Goal: Information Seeking & Learning: Learn about a topic

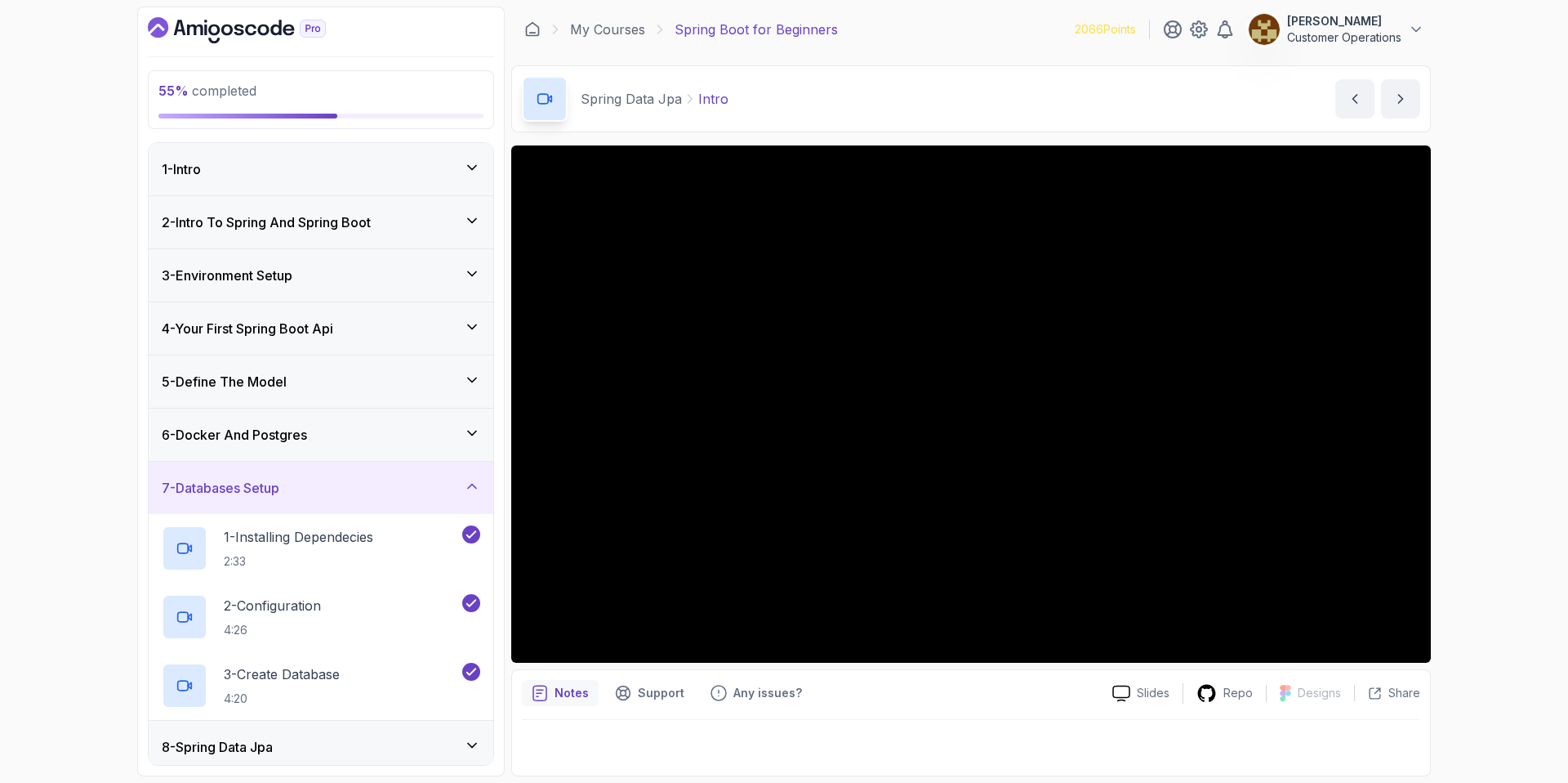
scroll to position [221, 0]
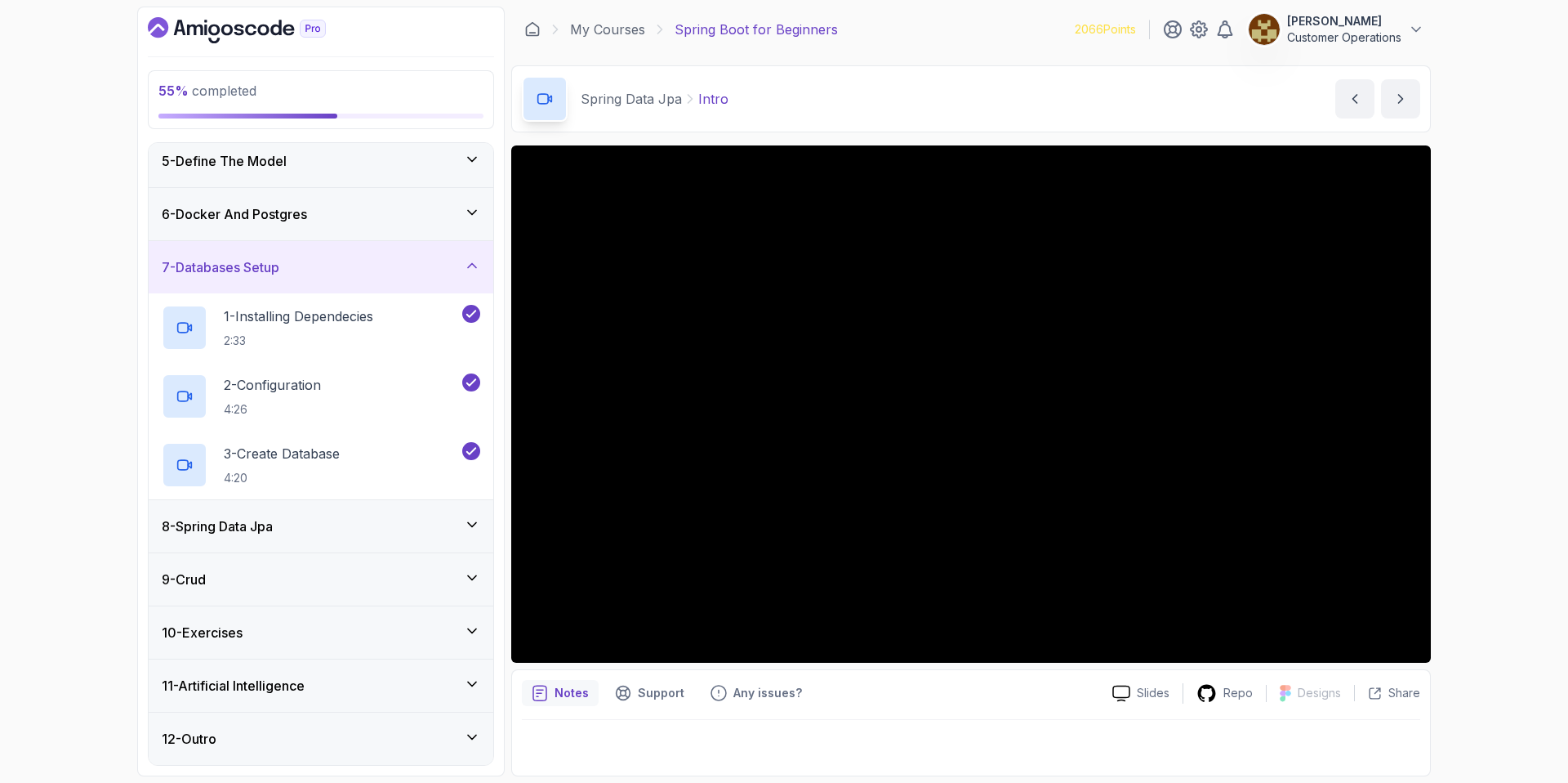
click at [281, 282] on div "7 - Databases Setup" at bounding box center [320, 268] width 345 height 53
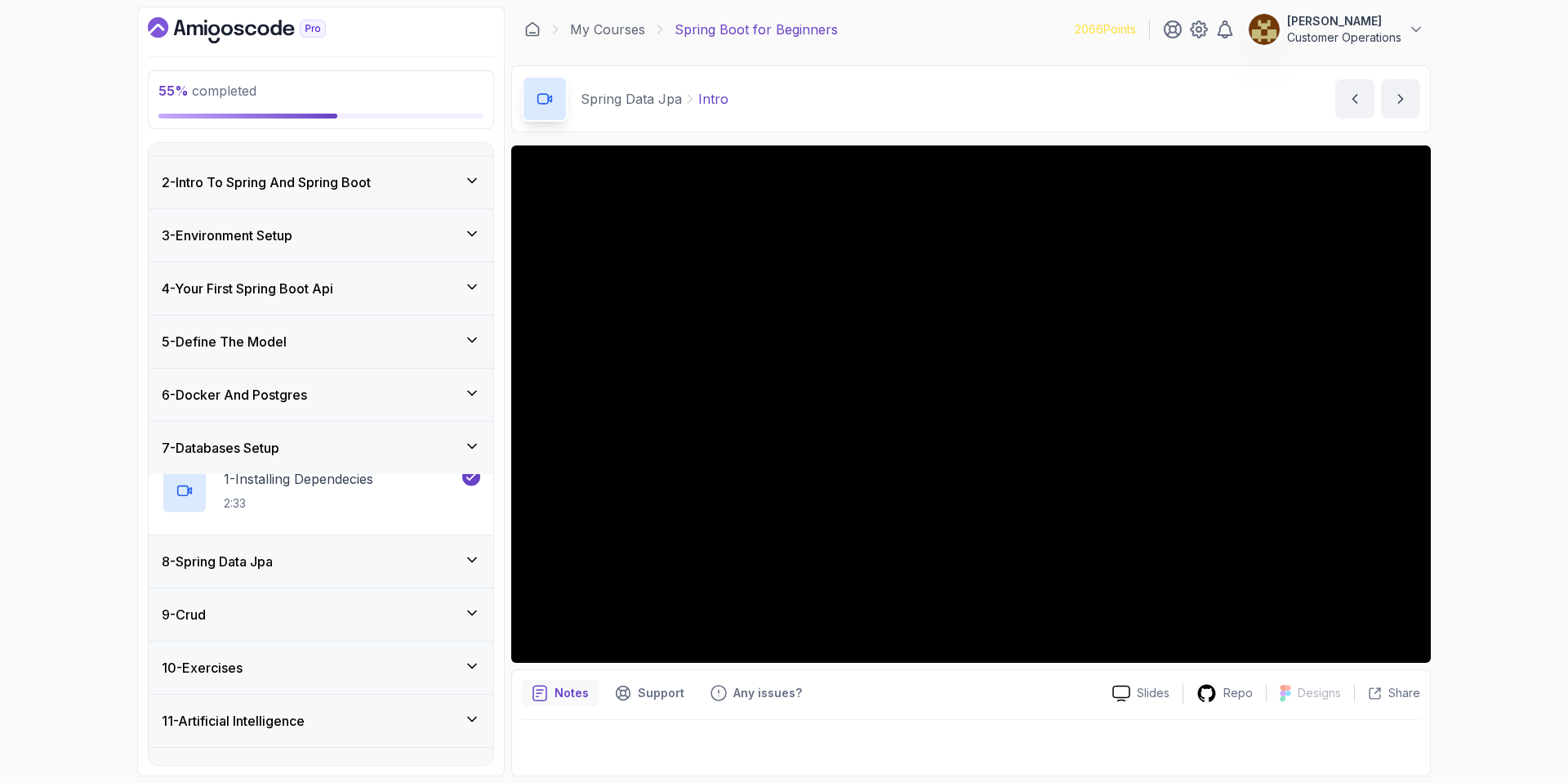
scroll to position [15, 0]
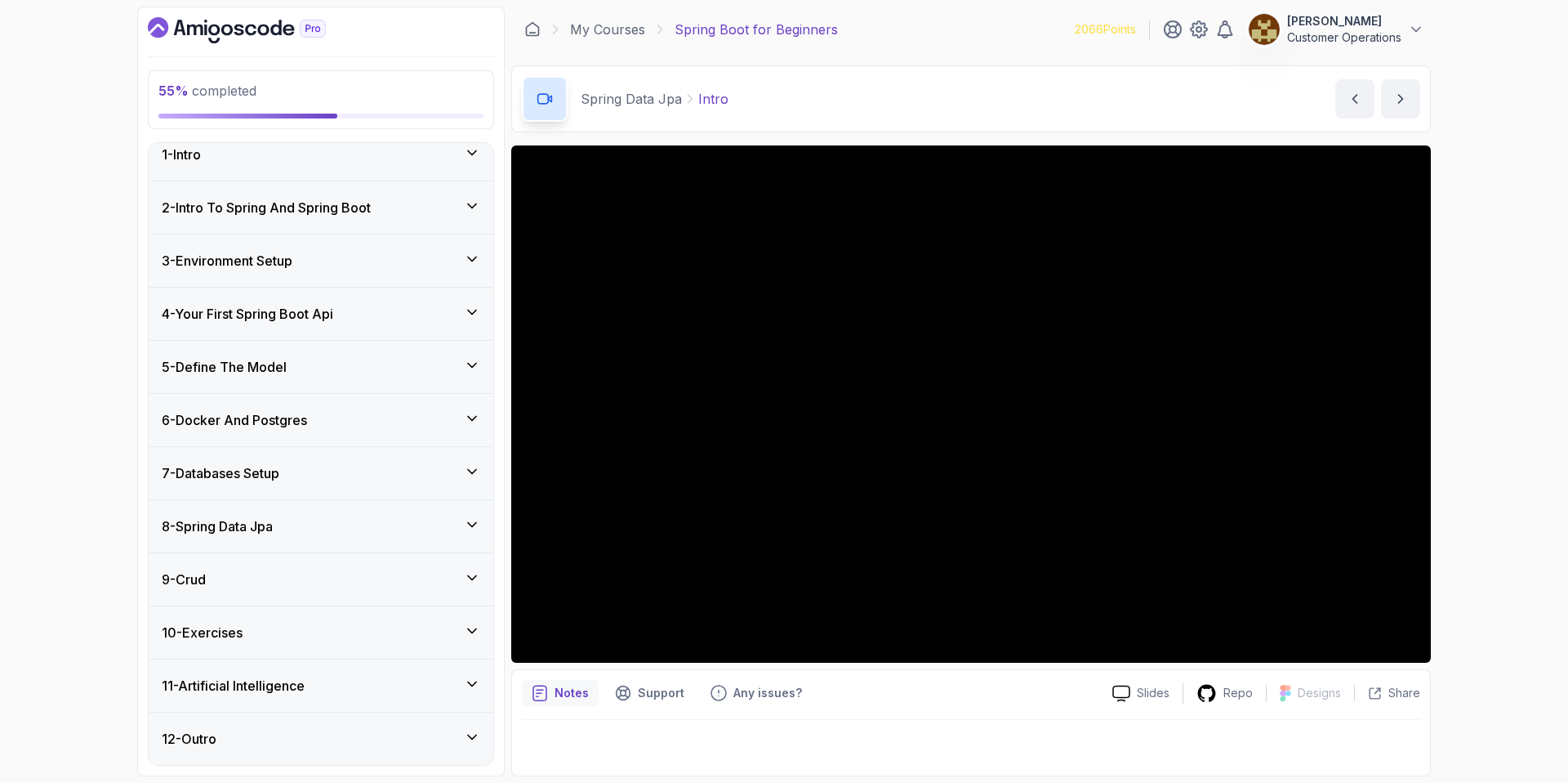
click at [268, 517] on h3 "8 - Spring Data Jpa" at bounding box center [218, 526] width 111 height 20
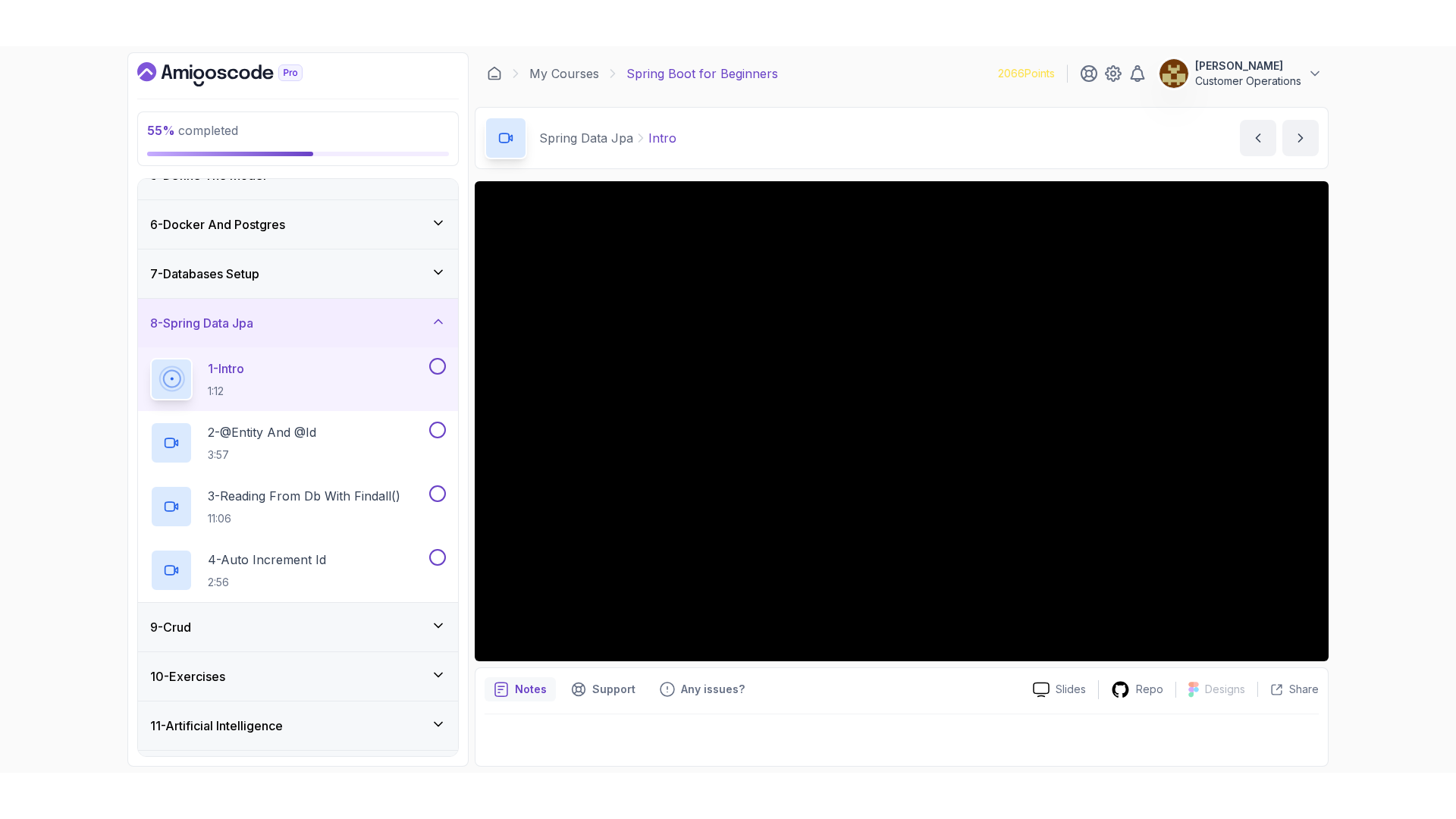
scroll to position [268, 0]
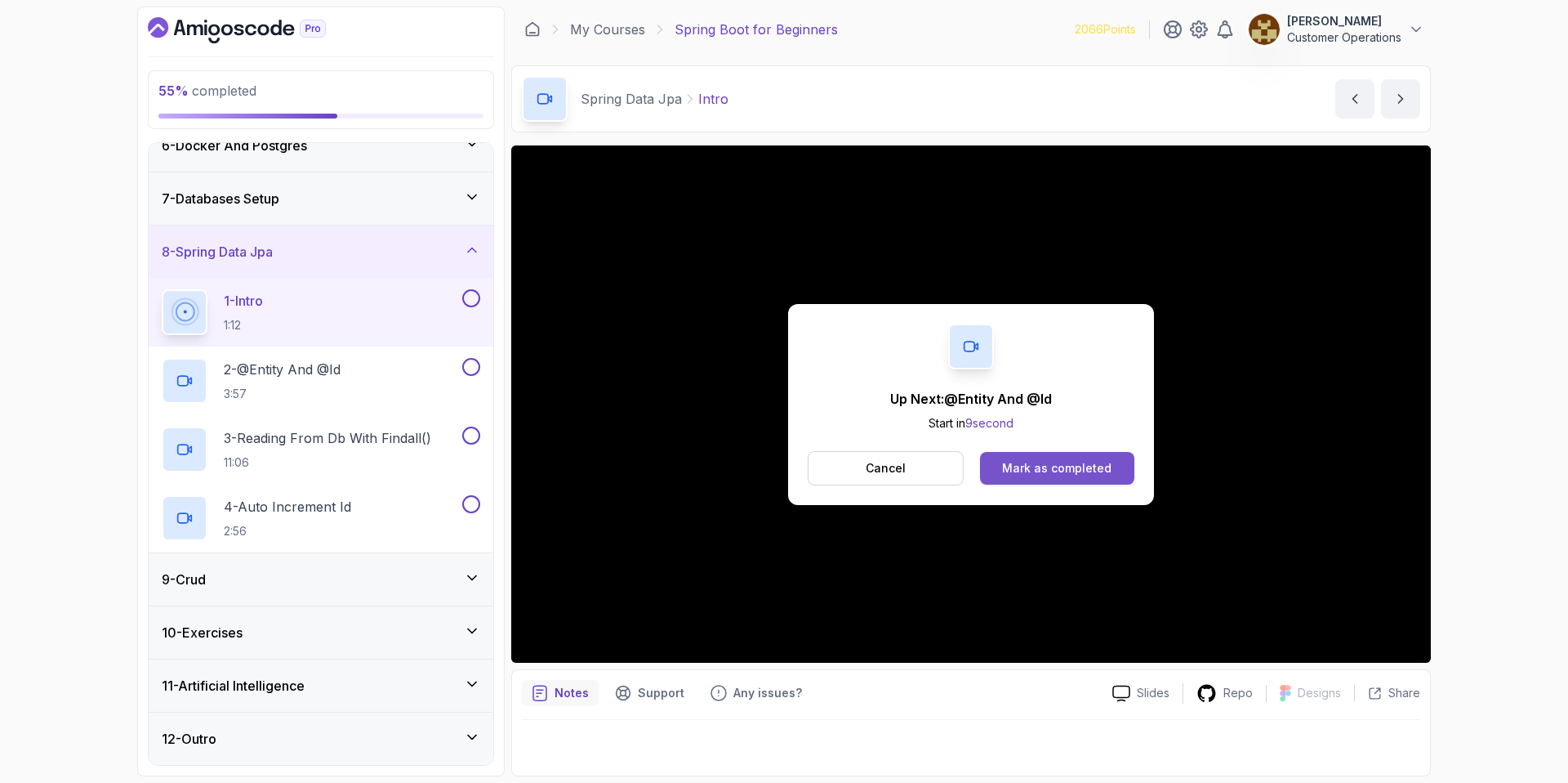
click at [1069, 458] on button "Mark as completed" at bounding box center [1057, 467] width 154 height 32
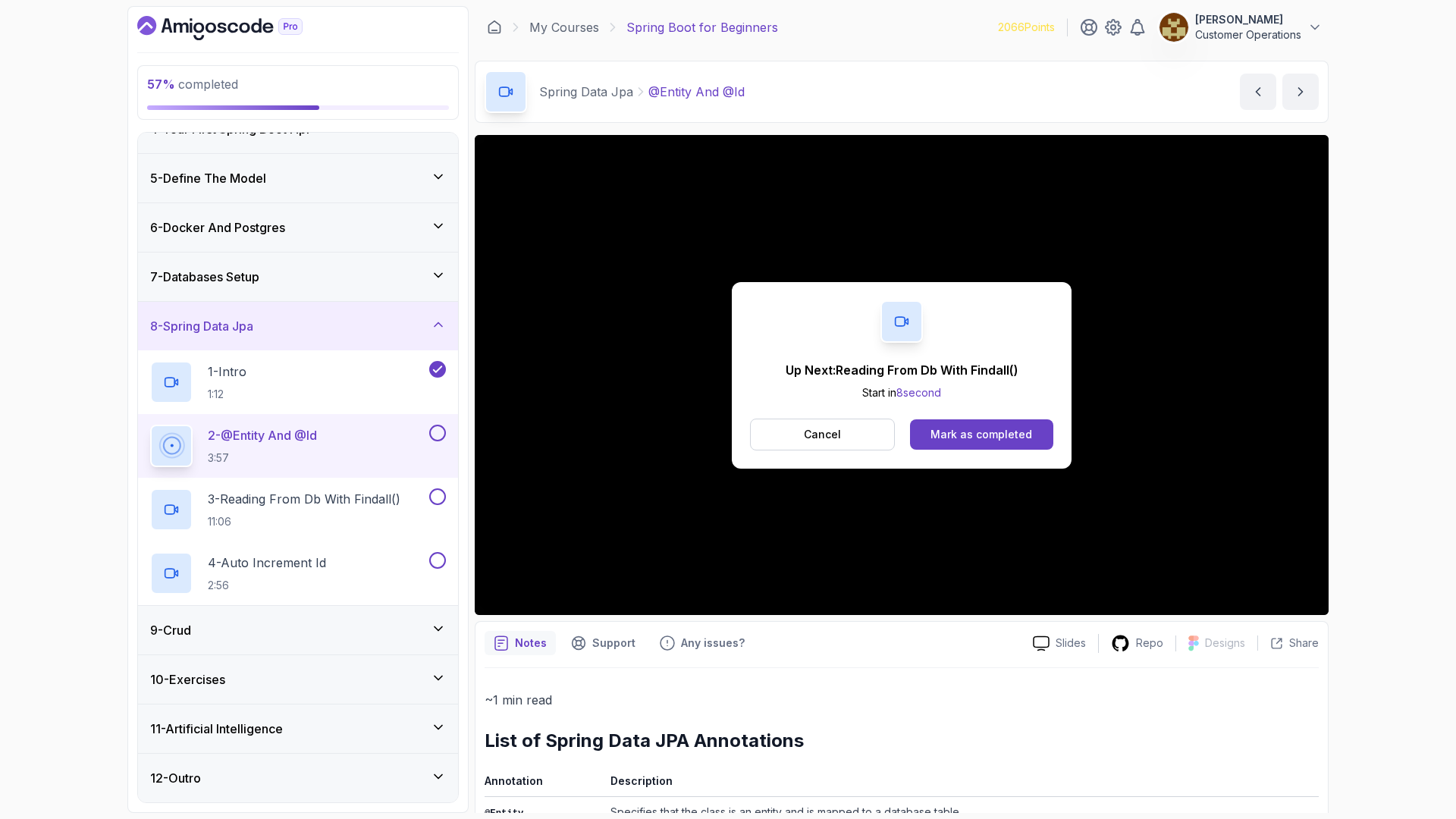
scroll to position [268, 0]
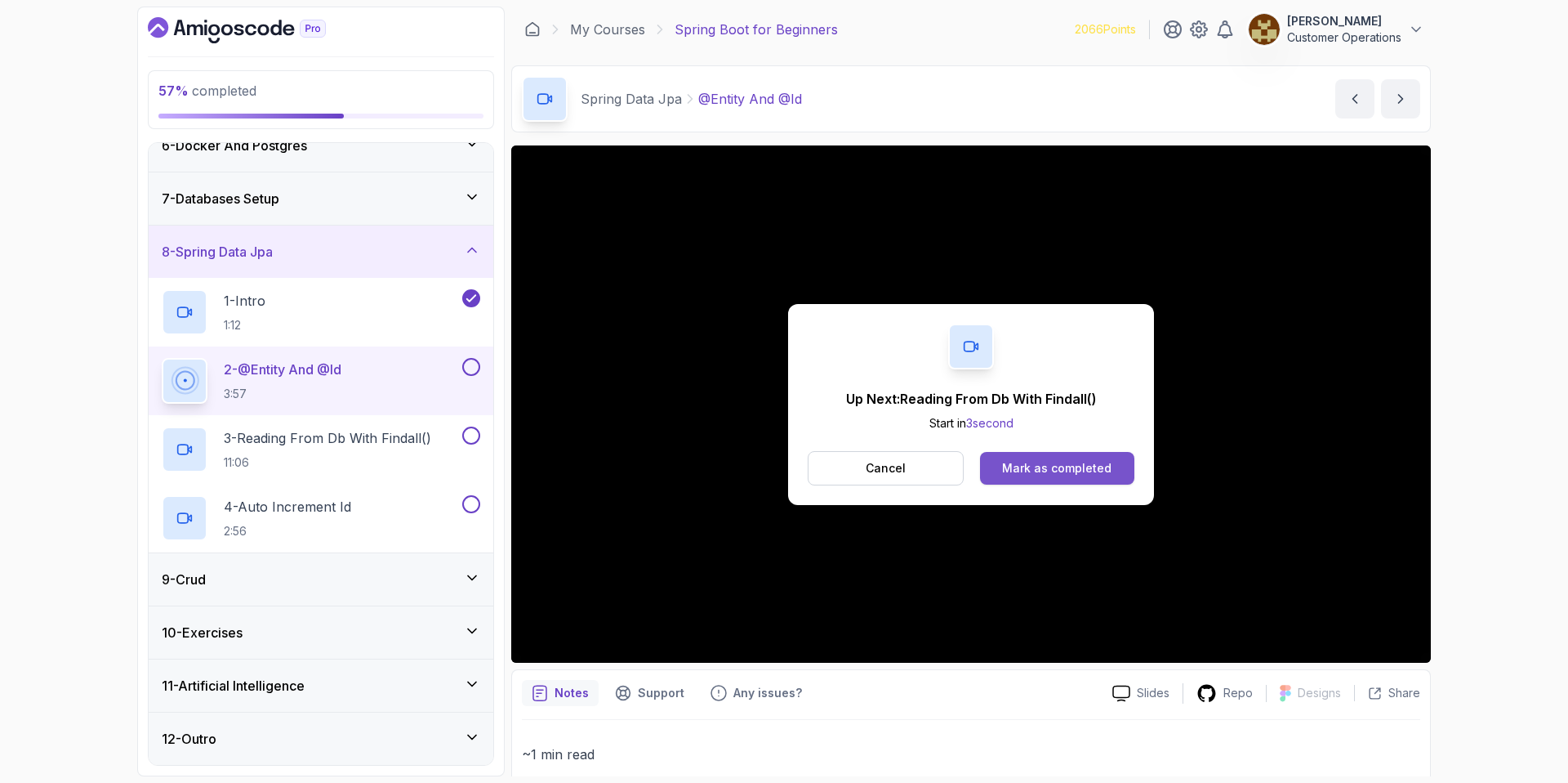
click at [1045, 464] on div "Mark as completed" at bounding box center [1057, 468] width 109 height 17
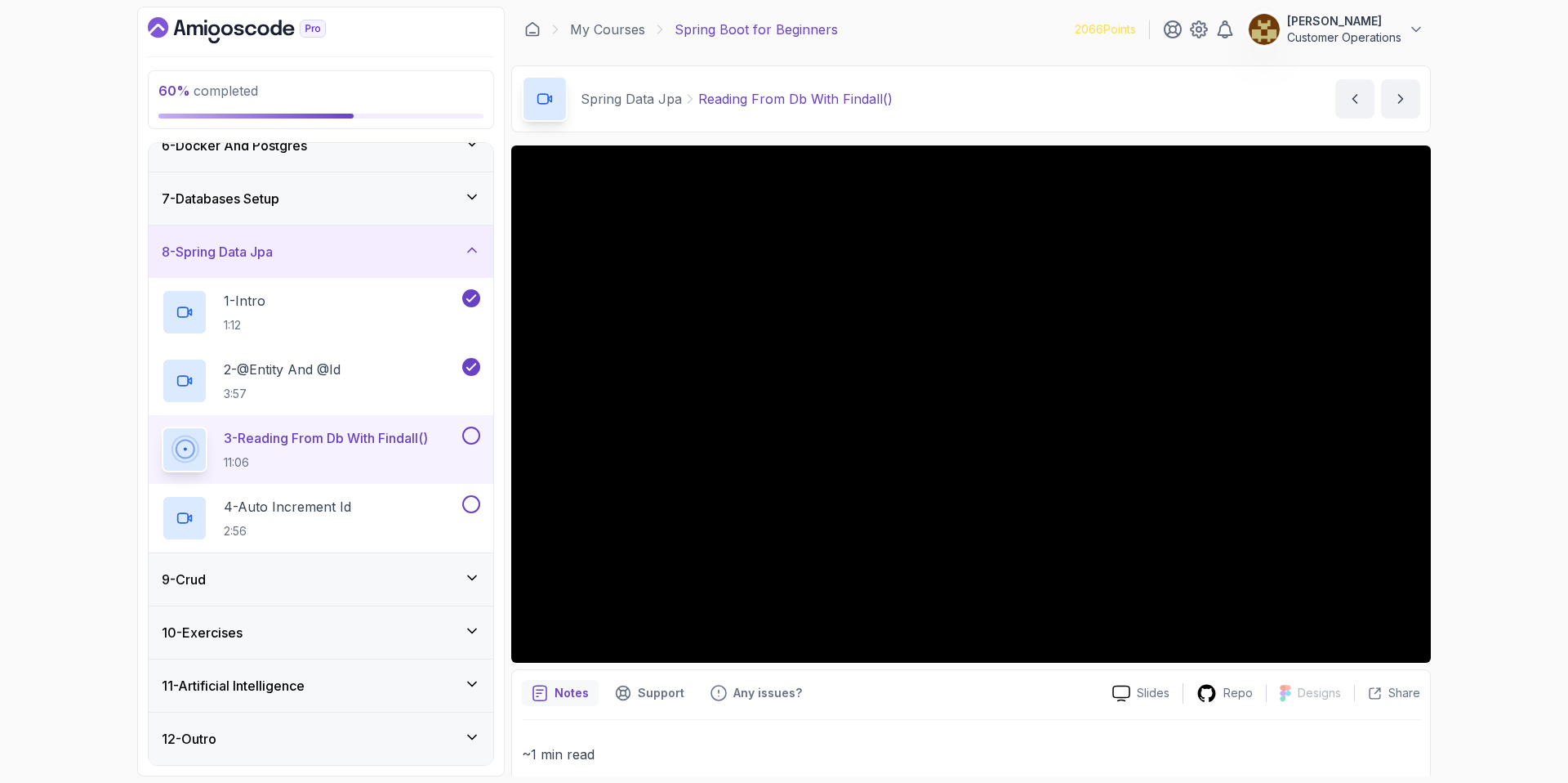
click at [363, 437] on p "3 - Reading From Db With Findall()" at bounding box center [325, 438] width 204 height 20
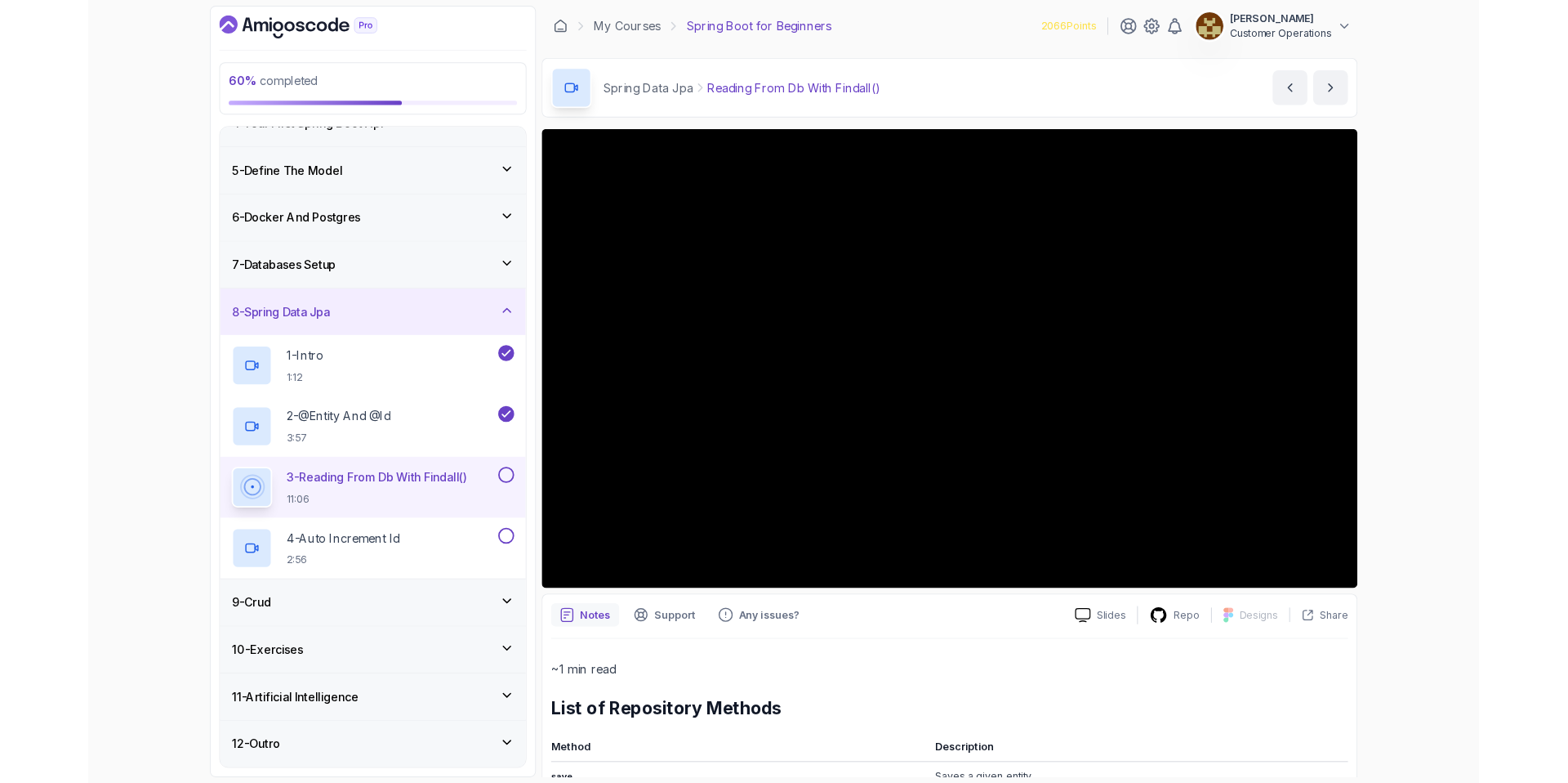
scroll to position [289, 0]
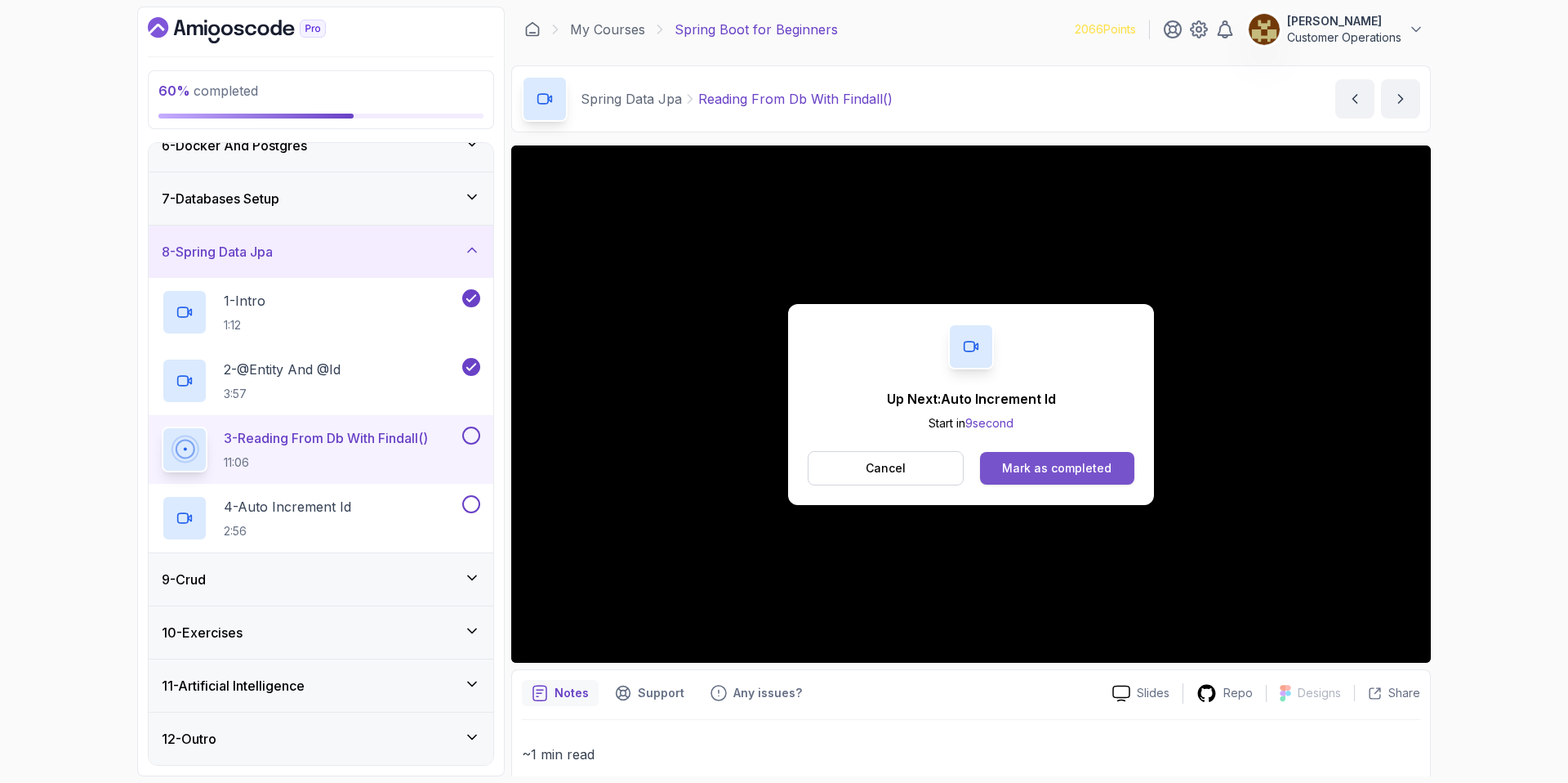
click at [1046, 472] on div "Mark as completed" at bounding box center [1057, 468] width 109 height 17
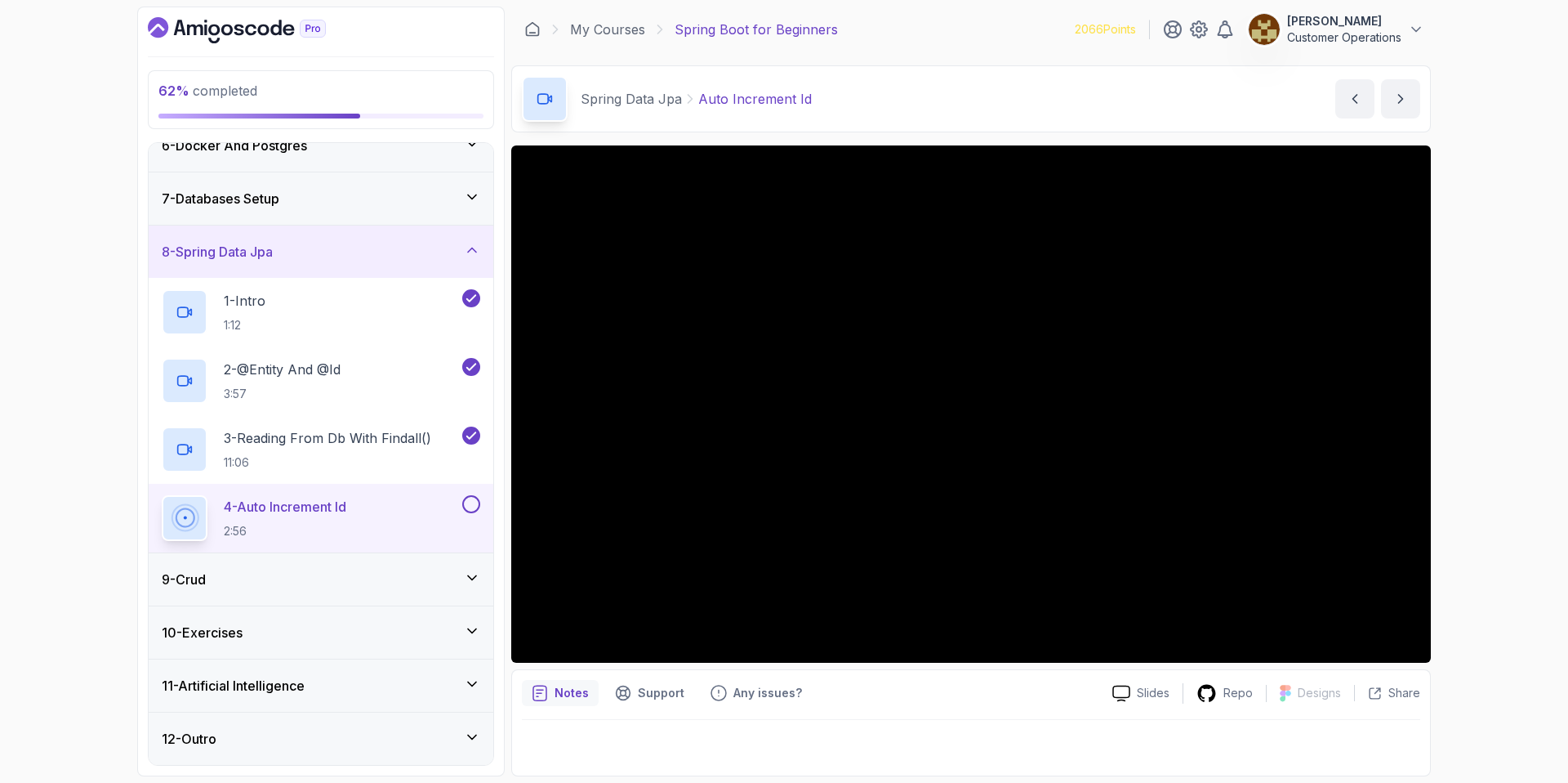
click at [978, 82] on div "Spring Data Jpa Auto Increment Id Auto Increment Id by [PERSON_NAME]" at bounding box center [970, 99] width 919 height 67
click at [345, 520] on h2 "4 - Auto Increment Id 2:56" at bounding box center [284, 517] width 122 height 42
click at [391, 510] on div "4 - Auto Increment Id 2:56" at bounding box center [311, 518] width 297 height 46
click at [781, 456] on div at bounding box center [970, 404] width 919 height 517
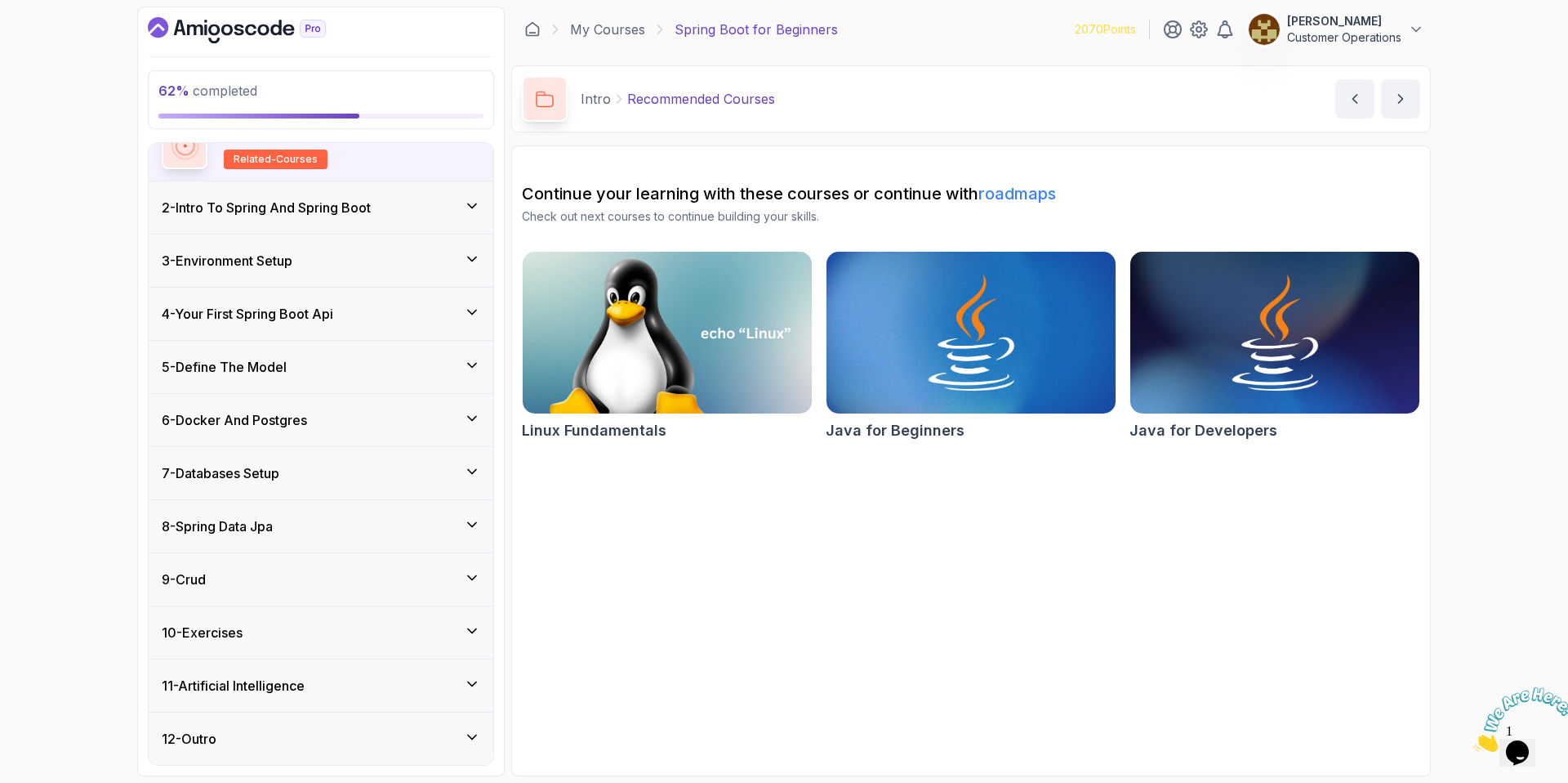
click at [273, 523] on h3 "8 - Spring Data Jpa" at bounding box center [218, 526] width 111 height 20
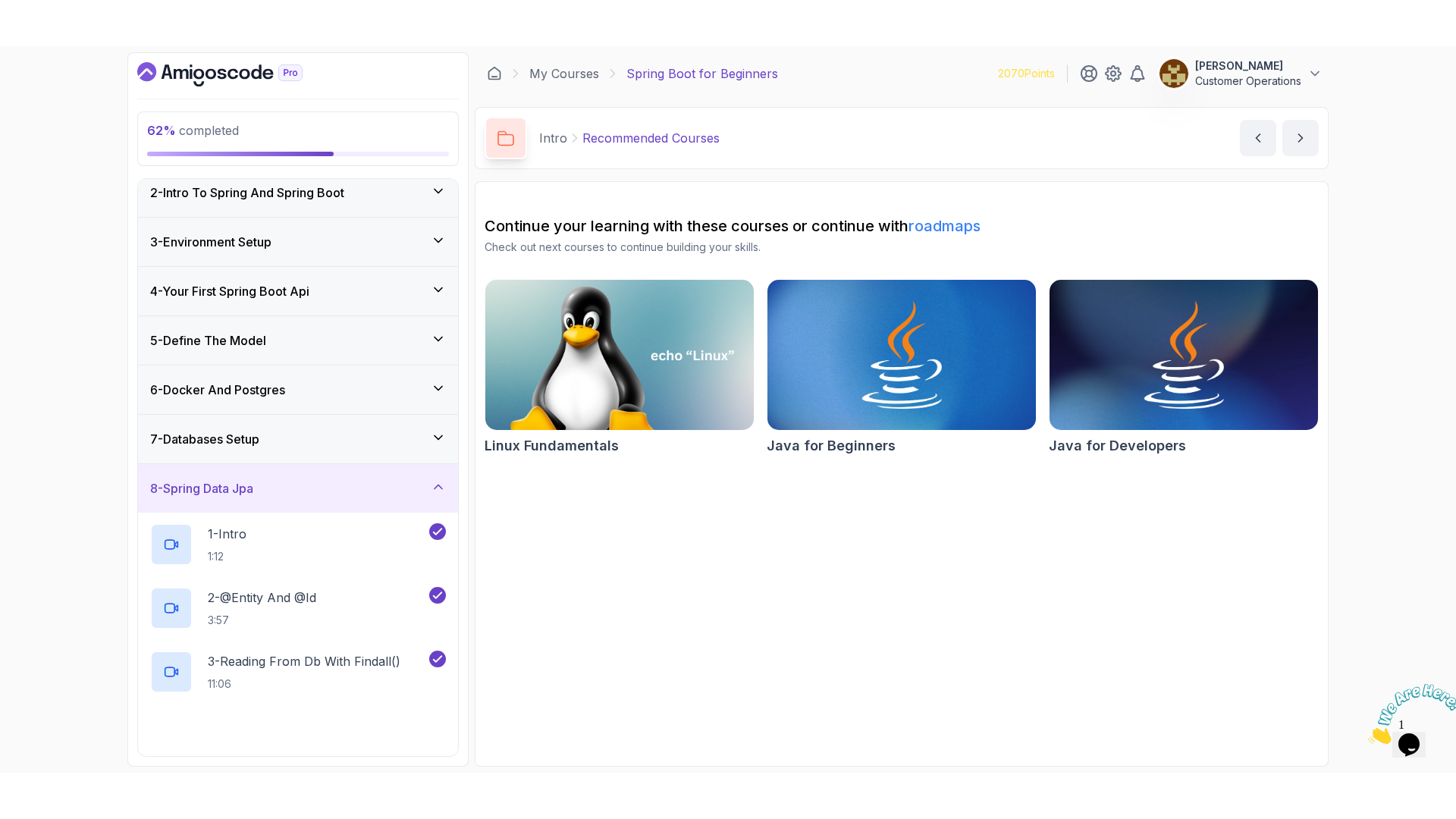
scroll to position [268, 0]
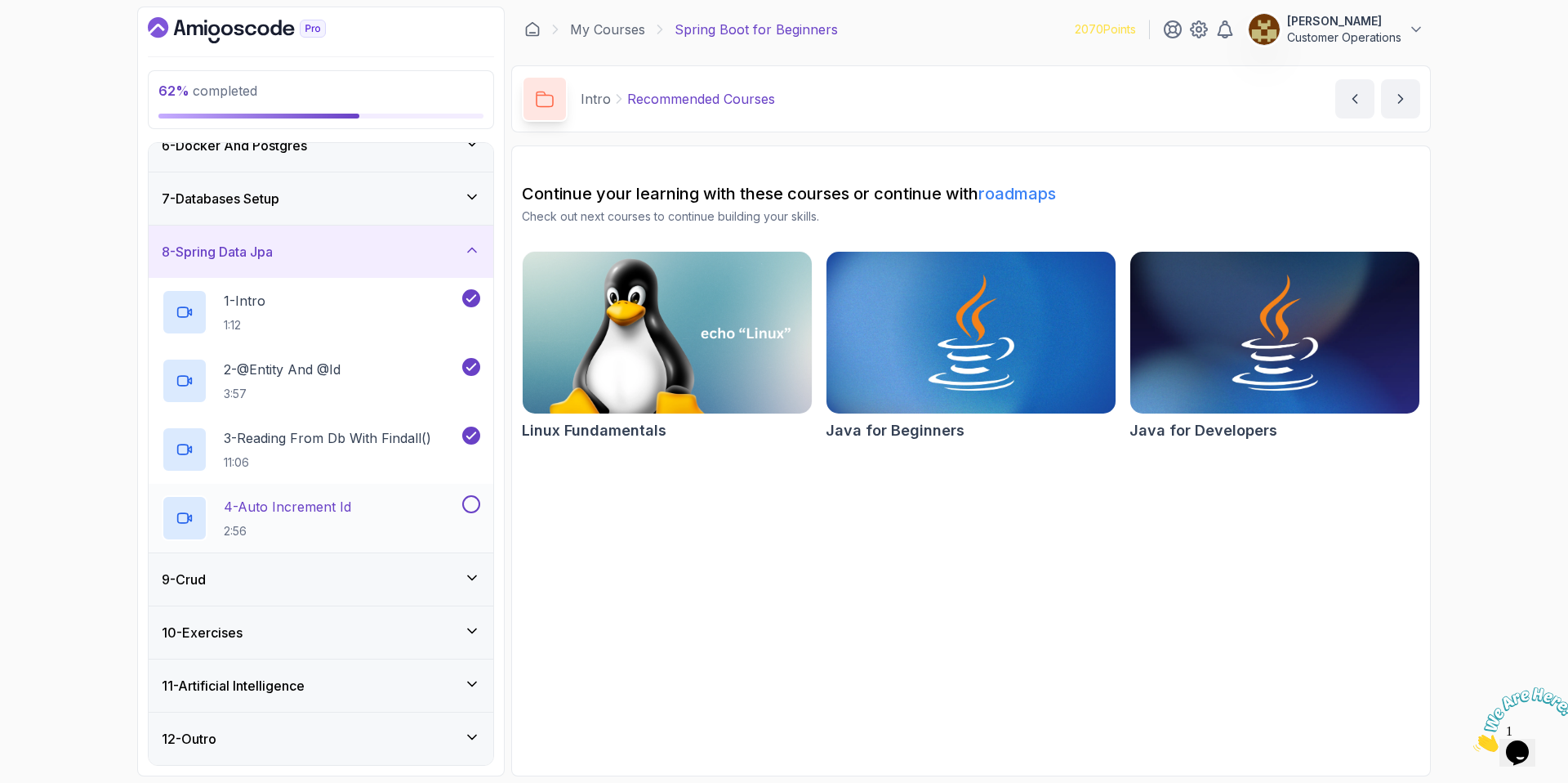
click at [317, 509] on p "4 - Auto Increment Id" at bounding box center [287, 506] width 127 height 20
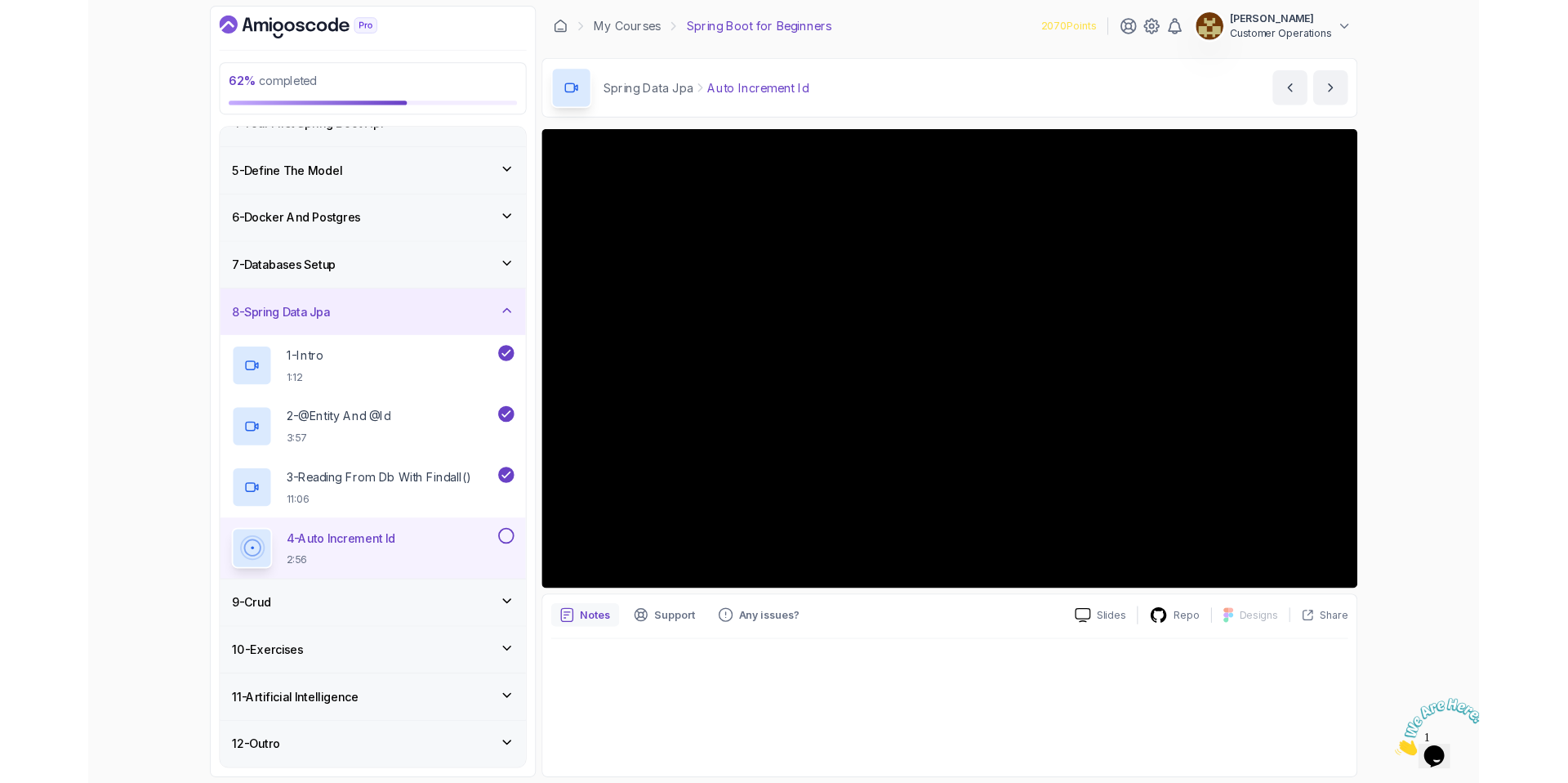
scroll to position [289, 0]
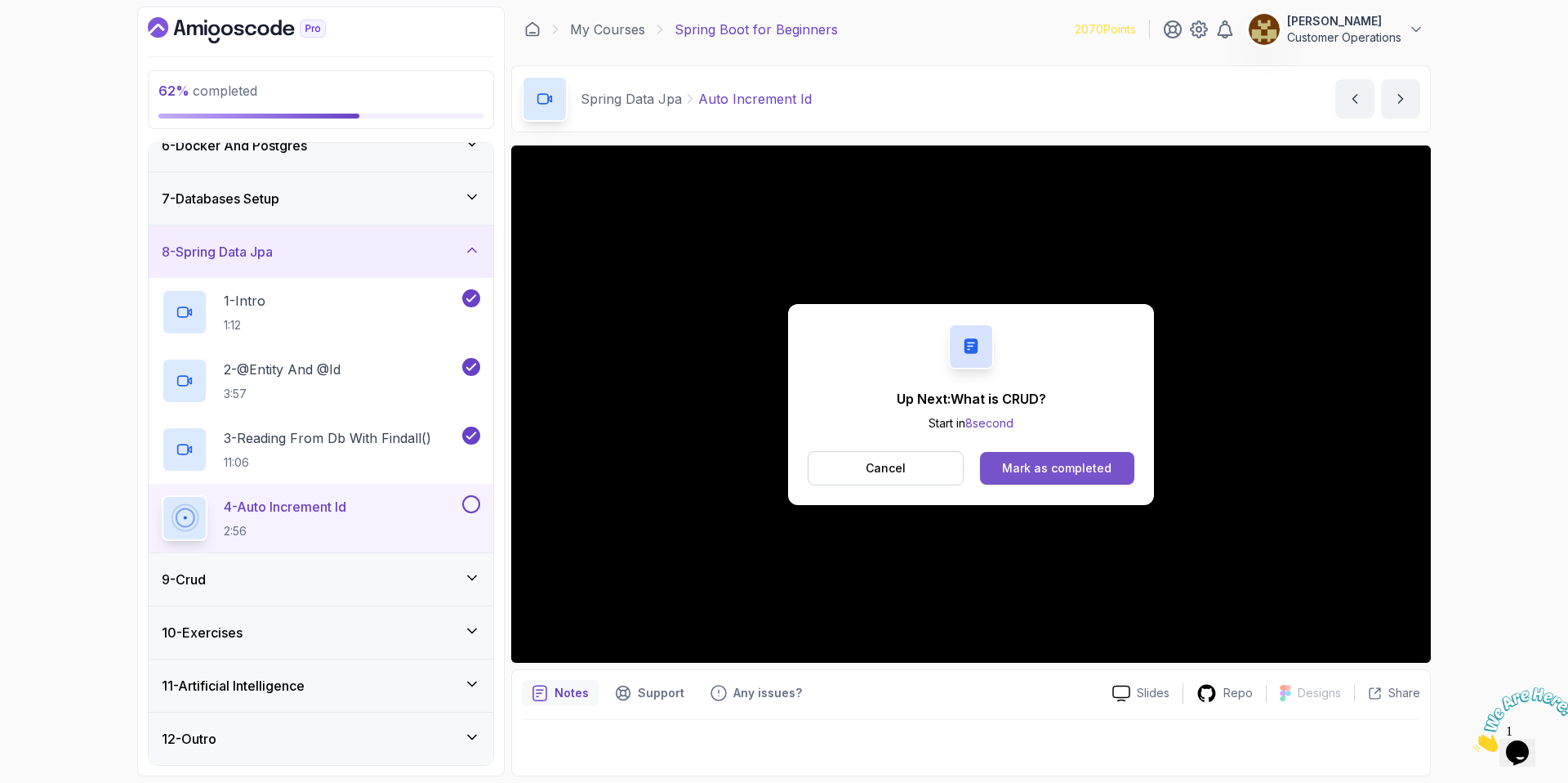
click at [1086, 469] on div "Mark as completed" at bounding box center [1057, 468] width 109 height 17
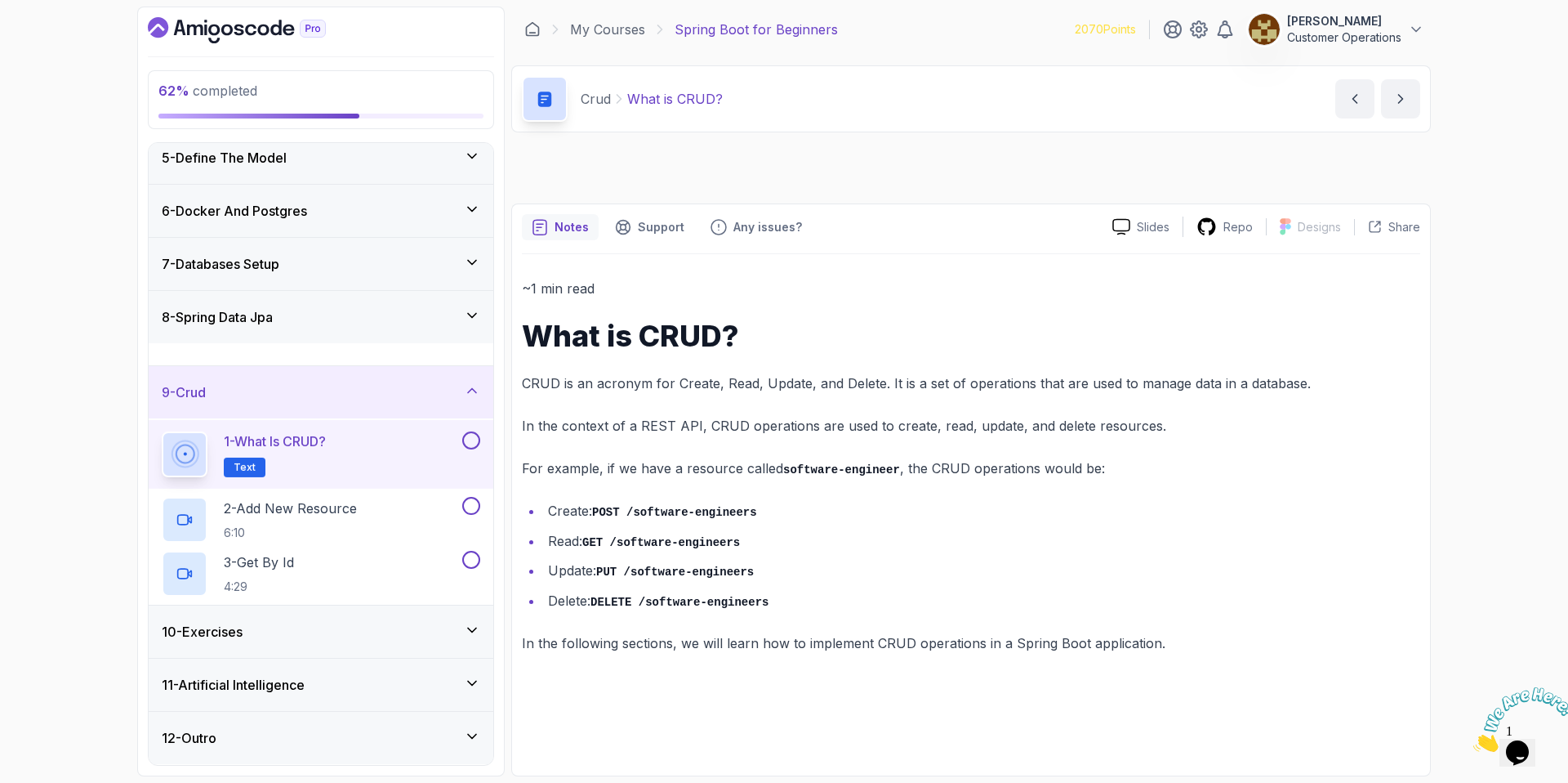
scroll to position [221, 0]
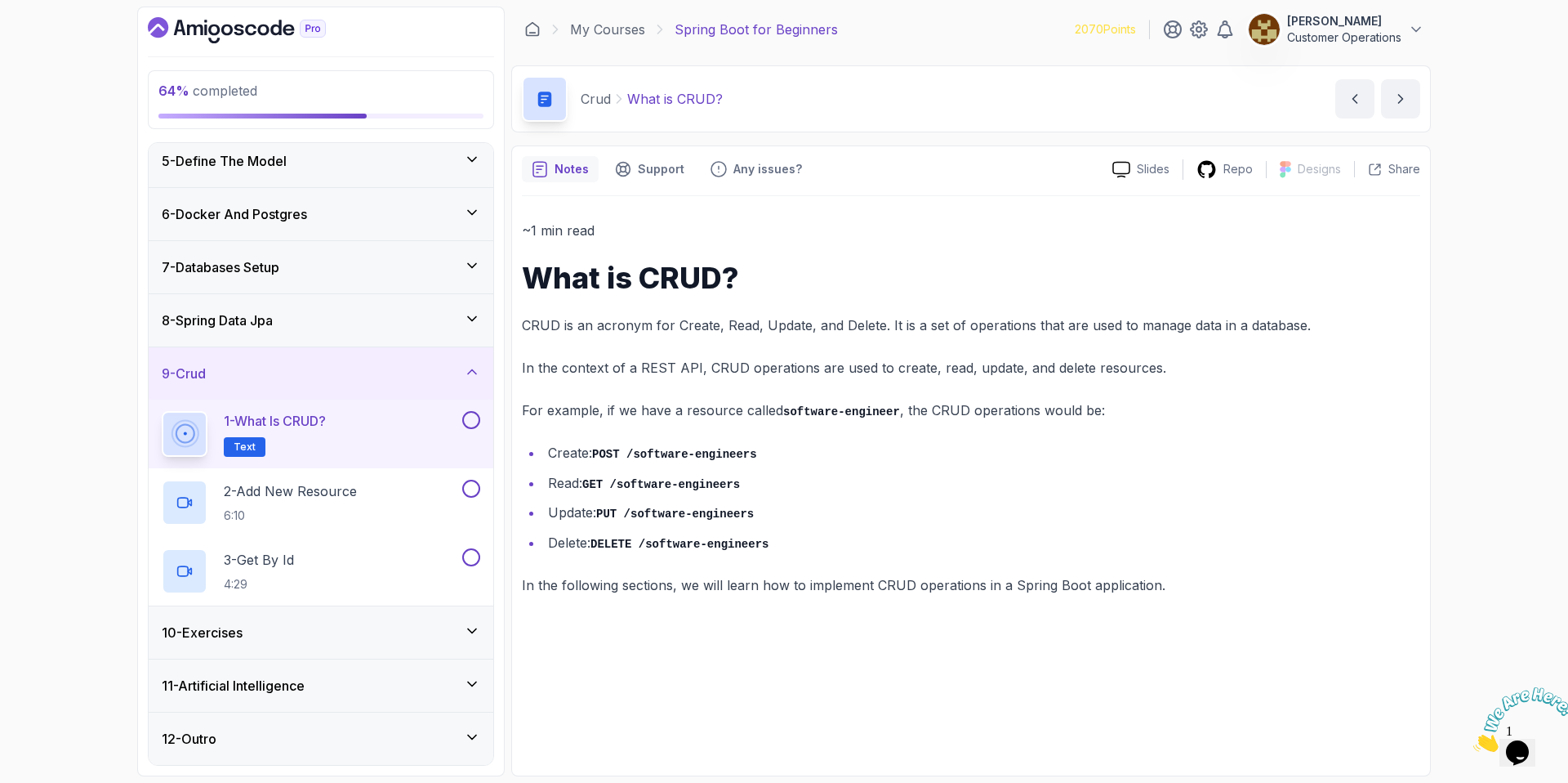
click at [601, 457] on code "POST /software-engineers" at bounding box center [674, 454] width 165 height 13
click at [629, 487] on code "GET /software-engineers" at bounding box center [660, 484] width 157 height 13
click at [594, 478] on code "GET /software-engineers" at bounding box center [660, 484] width 157 height 13
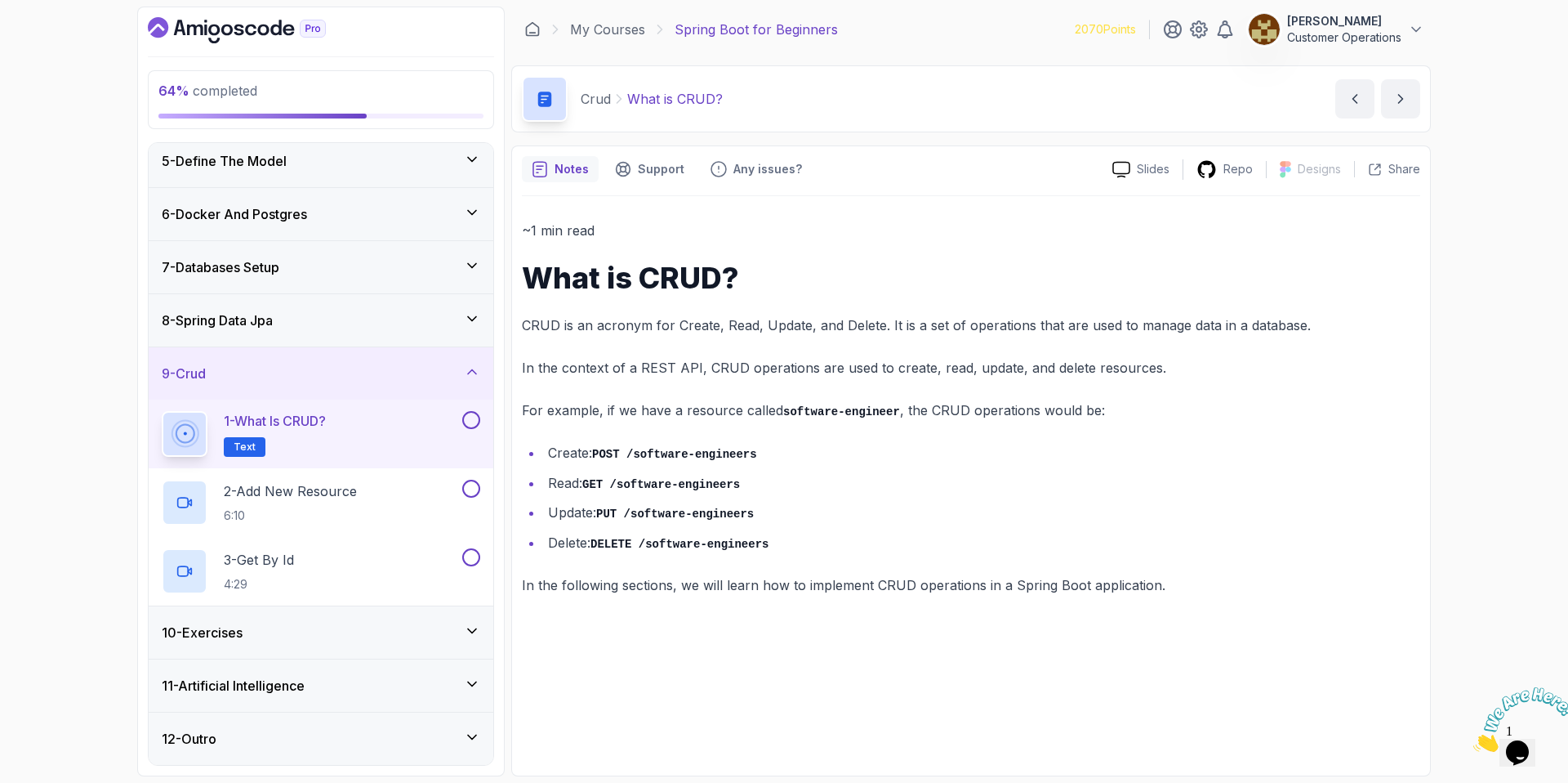
click at [539, 479] on ul "Create: POST /software-engineers Read: GET /software-engineers Update: PUT /sof…" at bounding box center [971, 497] width 899 height 112
drag, startPoint x: 546, startPoint y: 480, endPoint x: 620, endPoint y: 485, distance: 74.2
click at [620, 485] on li "Read: GET /software-engineers" at bounding box center [982, 483] width 877 height 23
click at [620, 485] on code "GET /software-engineers" at bounding box center [660, 484] width 157 height 13
click at [612, 509] on code "PUT /software-engineers" at bounding box center [674, 513] width 157 height 13
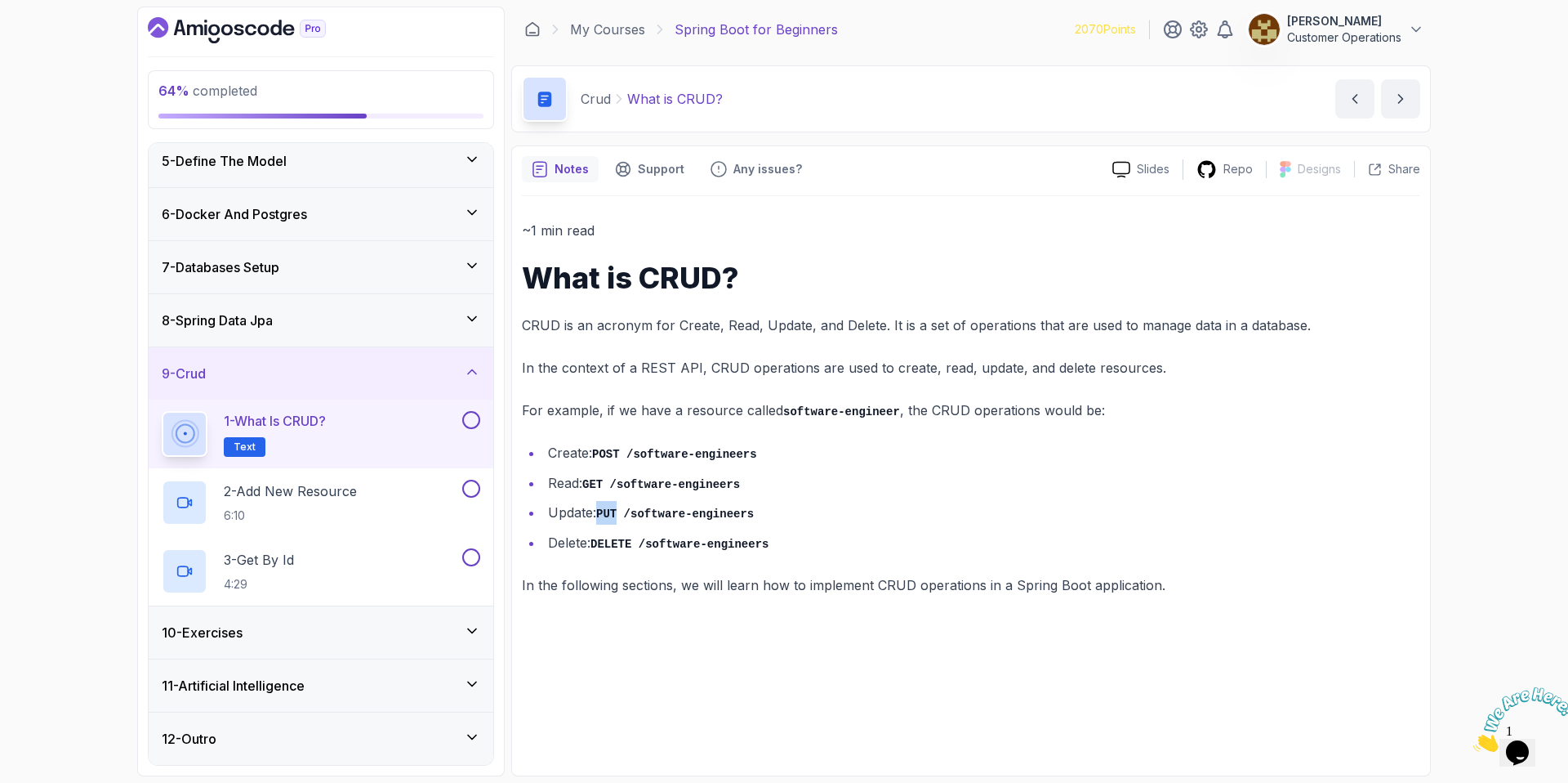
click at [612, 509] on code "PUT /software-engineers" at bounding box center [674, 513] width 157 height 13
click at [567, 510] on li "Update: PUT /software-engineers" at bounding box center [982, 513] width 877 height 23
click at [611, 510] on code "PUT /software-engineers" at bounding box center [674, 513] width 157 height 13
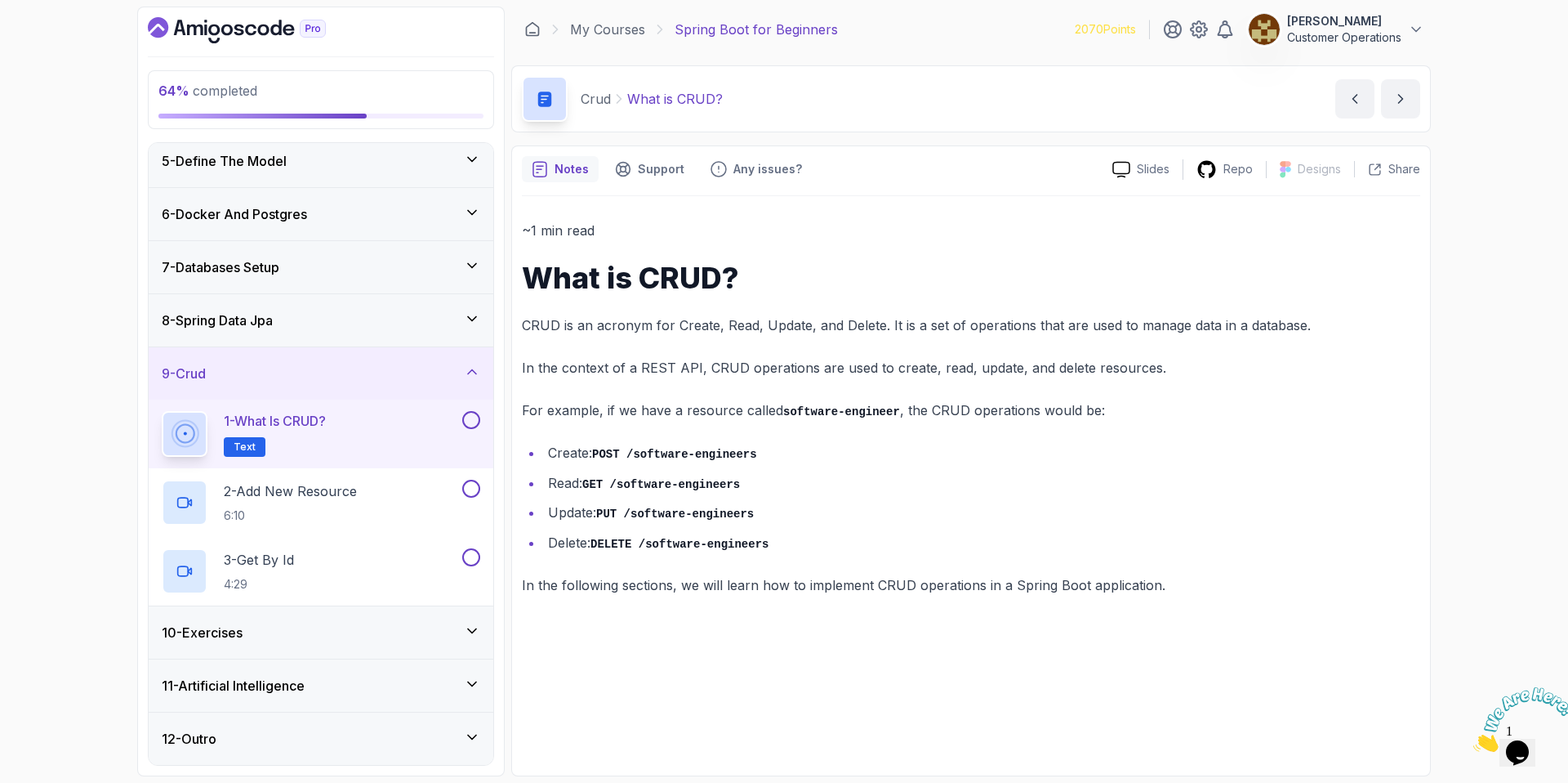
click at [618, 550] on li "Delete: DELETE /software-engineers" at bounding box center [982, 543] width 877 height 23
drag, startPoint x: 566, startPoint y: 538, endPoint x: 774, endPoint y: 541, distance: 208.0
click at [774, 541] on li "Delete: DELETE /software-engineers" at bounding box center [982, 543] width 877 height 23
click at [769, 541] on code "DELETE /software-engineers" at bounding box center [680, 544] width 178 height 13
drag, startPoint x: 795, startPoint y: 540, endPoint x: 578, endPoint y: 541, distance: 217.0
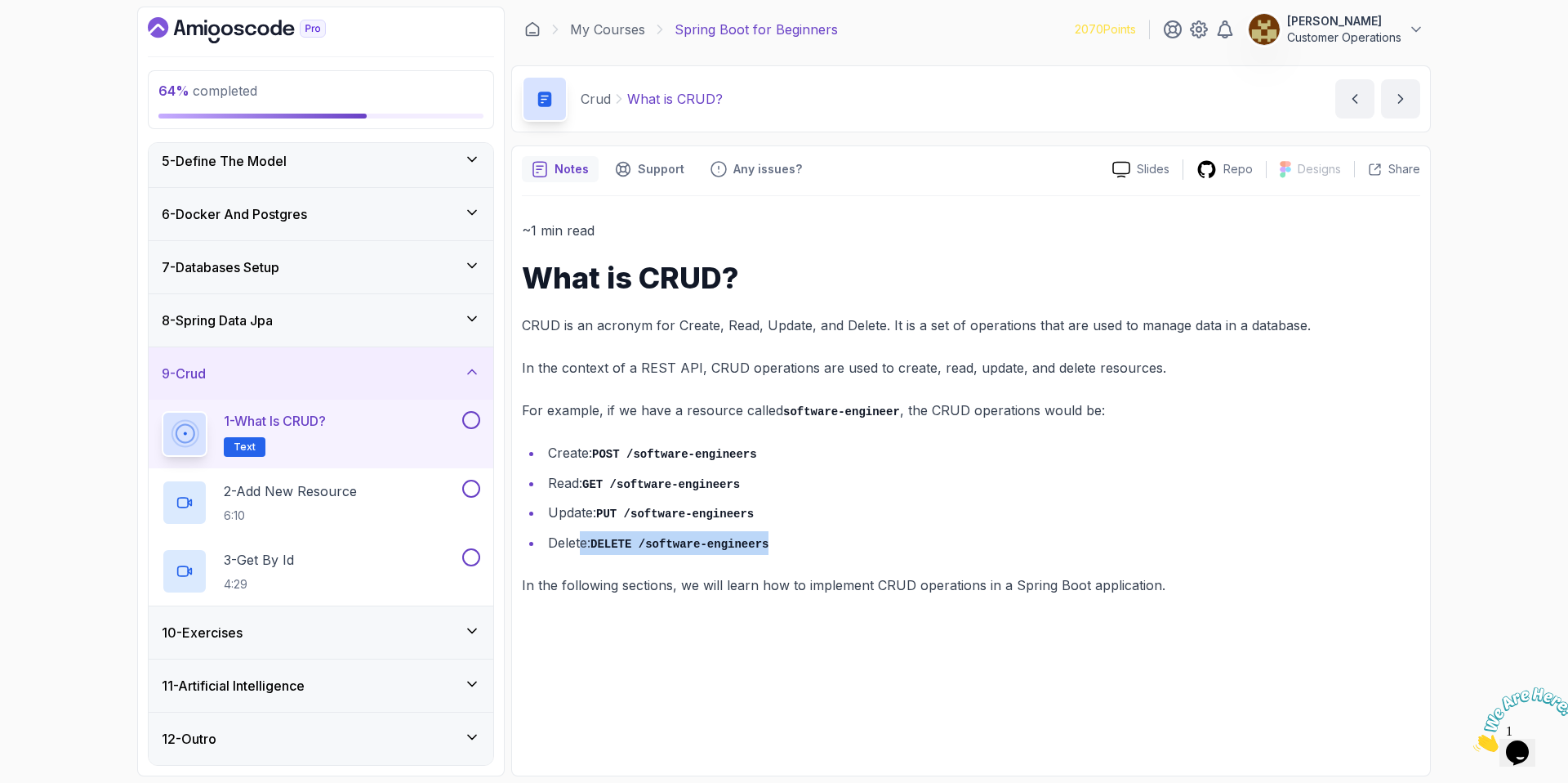
click at [578, 541] on li "Delete: DELETE /software-engineers" at bounding box center [982, 543] width 877 height 23
click at [578, 540] on li "Delete: DELETE /software-engineers" at bounding box center [982, 543] width 877 height 23
drag, startPoint x: 574, startPoint y: 540, endPoint x: 713, endPoint y: 539, distance: 139.0
click at [713, 539] on li "Delete: DELETE /software-engineers" at bounding box center [982, 543] width 877 height 23
click at [713, 539] on code "DELETE /software-engineers" at bounding box center [680, 544] width 178 height 13
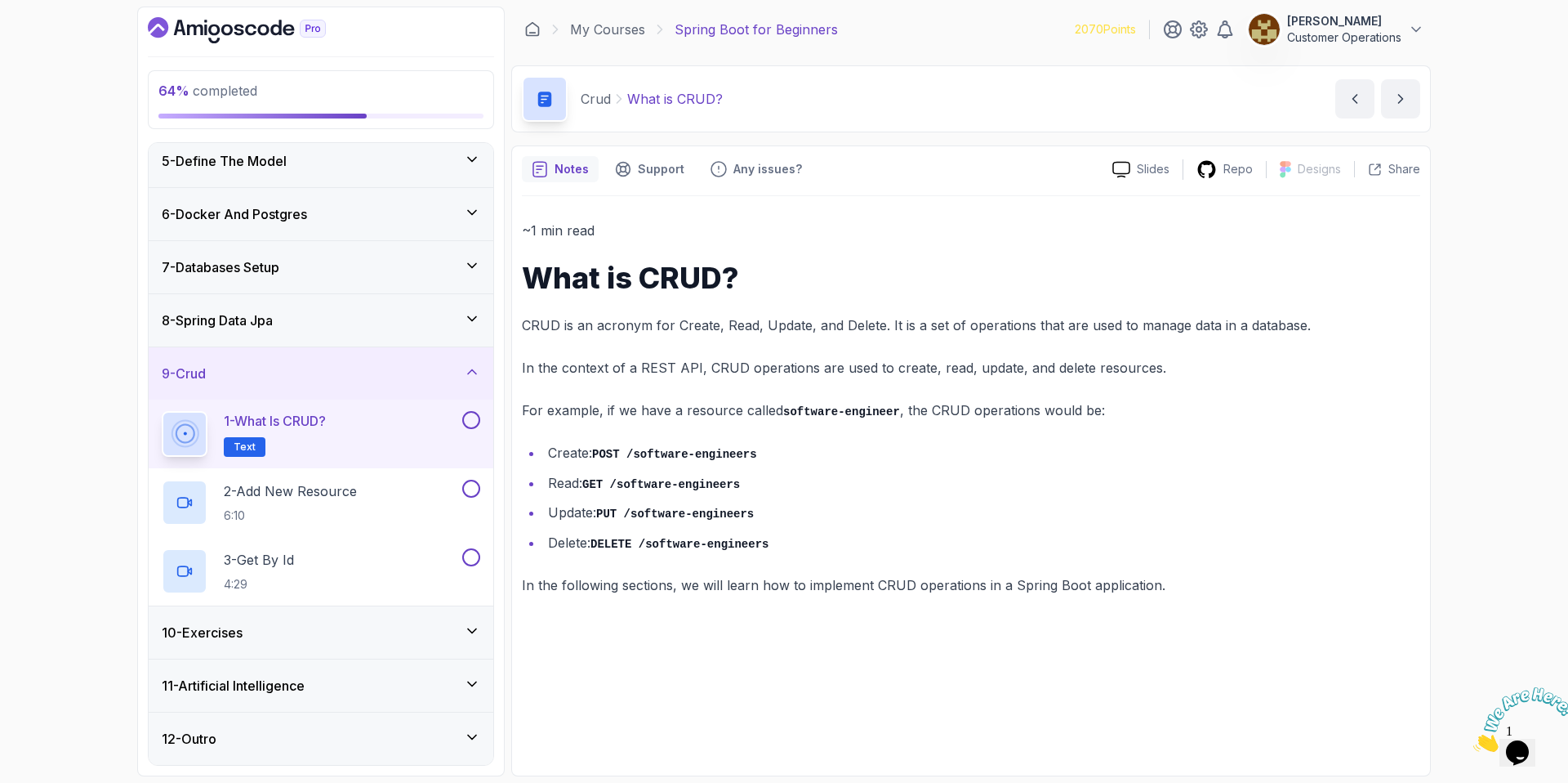
click at [606, 460] on li "Create: POST /software-engineers" at bounding box center [982, 453] width 877 height 23
click at [598, 481] on code "GET /software-engineers" at bounding box center [660, 484] width 157 height 13
click at [611, 516] on code "PUT /software-engineers" at bounding box center [674, 513] width 157 height 13
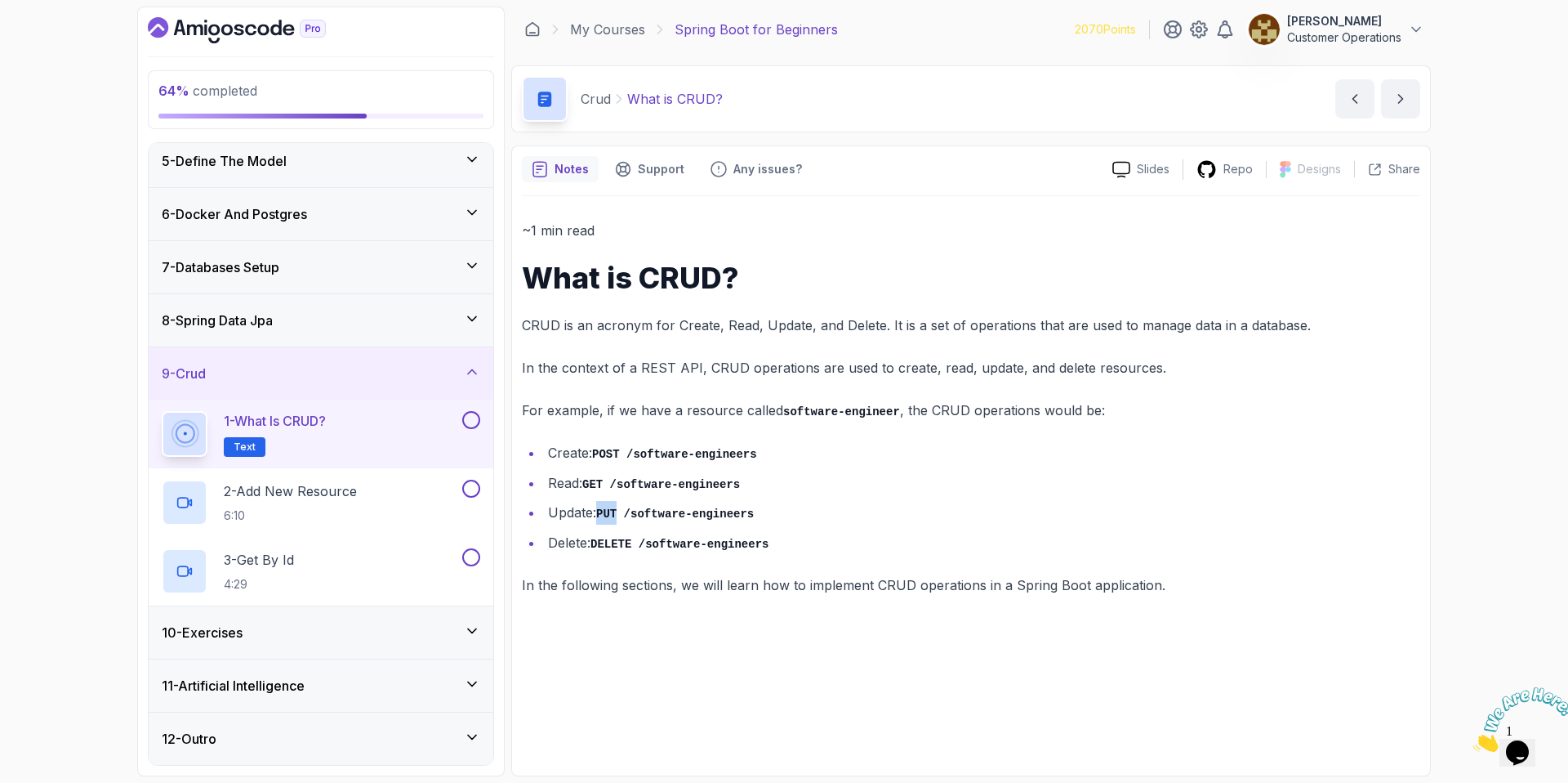
click at [611, 516] on code "PUT /software-engineers" at bounding box center [674, 513] width 157 height 13
click at [468, 418] on button at bounding box center [471, 420] width 18 height 18
click at [383, 507] on div "2 - Add New Resource 6:10" at bounding box center [311, 502] width 297 height 46
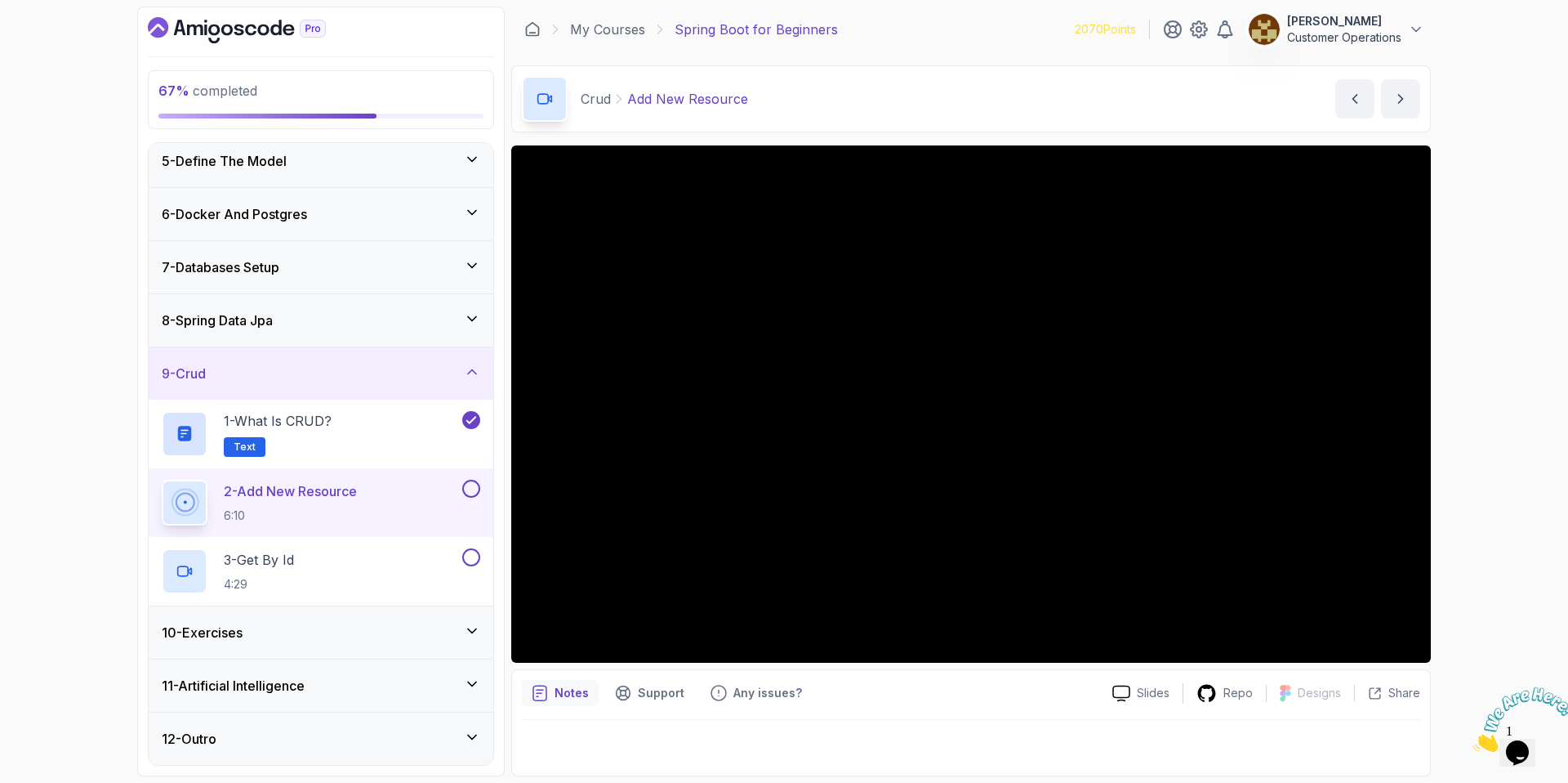
click at [321, 621] on div "10 - Exercises" at bounding box center [320, 632] width 345 height 53
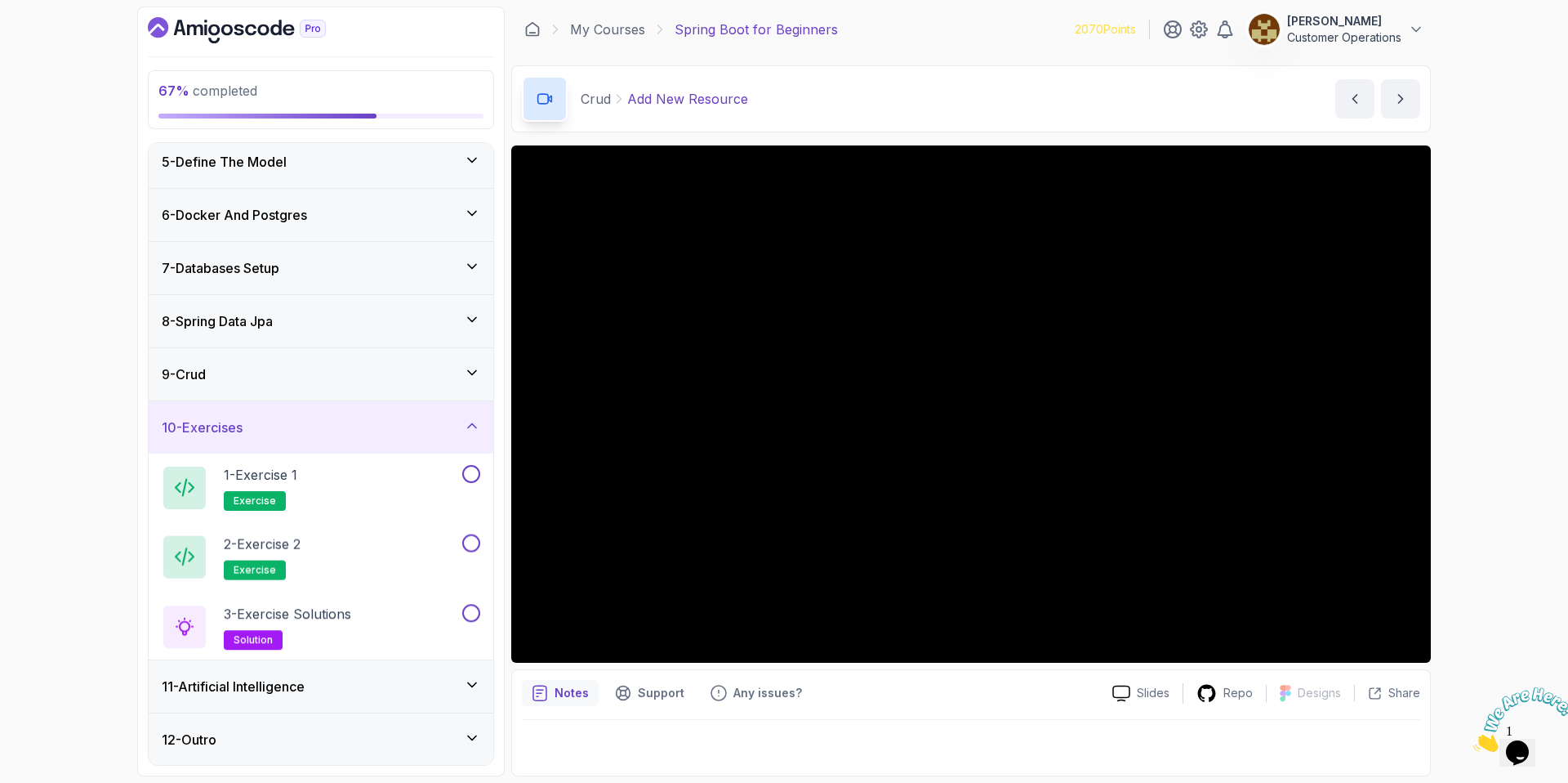
scroll to position [221, 0]
click at [356, 434] on div "10 - Exercises" at bounding box center [321, 426] width 318 height 20
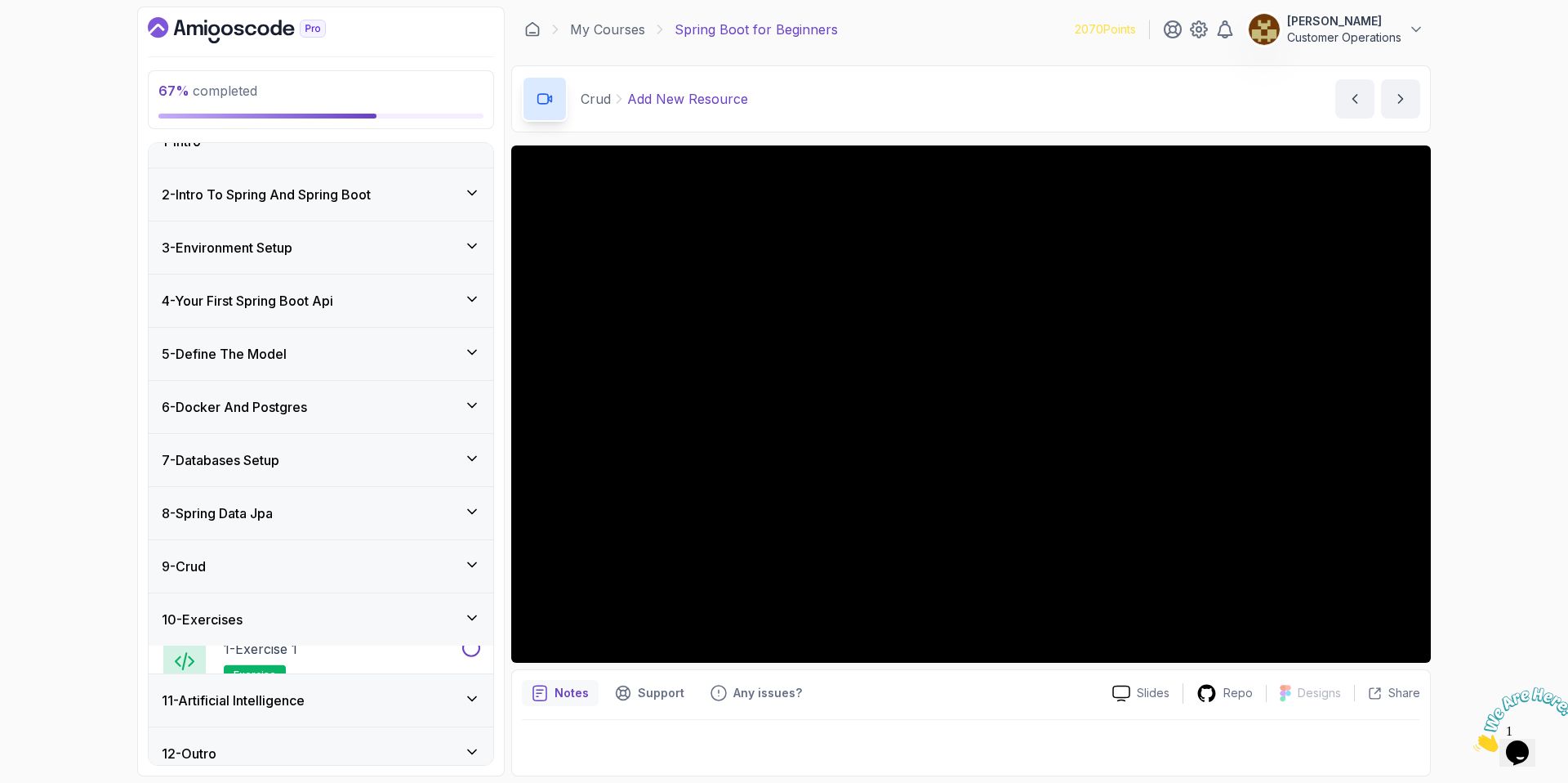
scroll to position [15, 0]
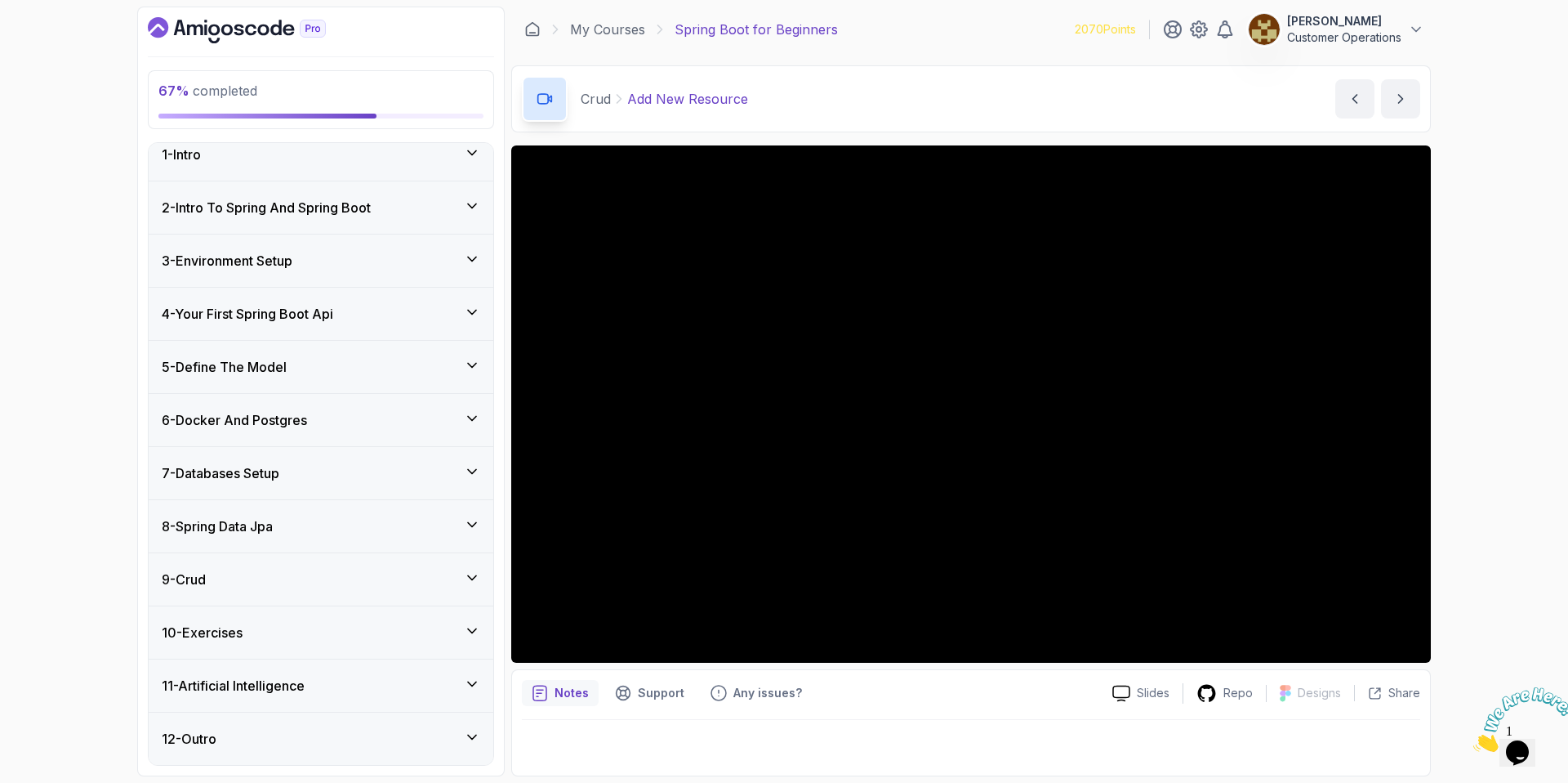
click at [345, 570] on div "9 - Crud" at bounding box center [321, 580] width 318 height 20
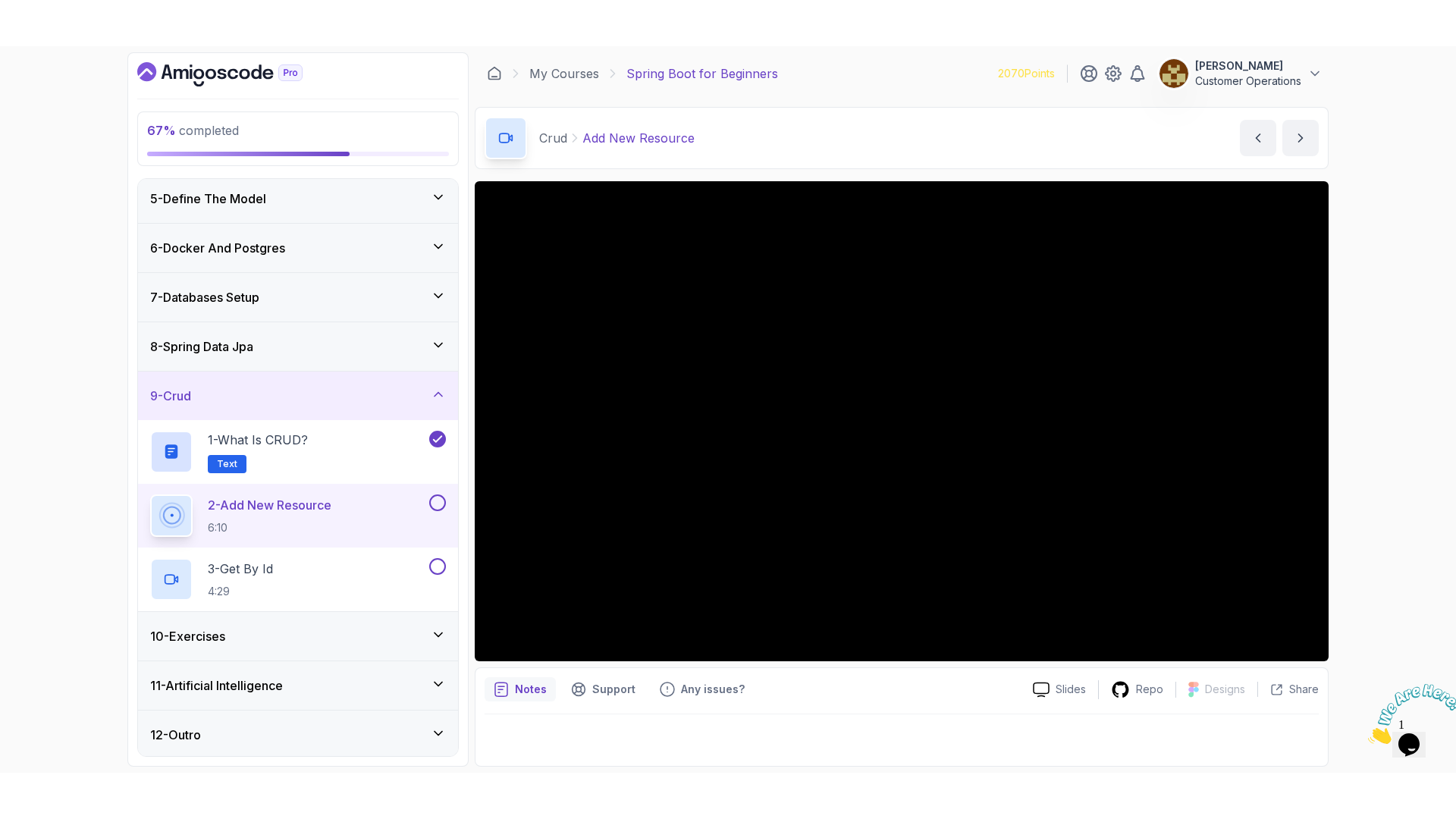
scroll to position [205, 0]
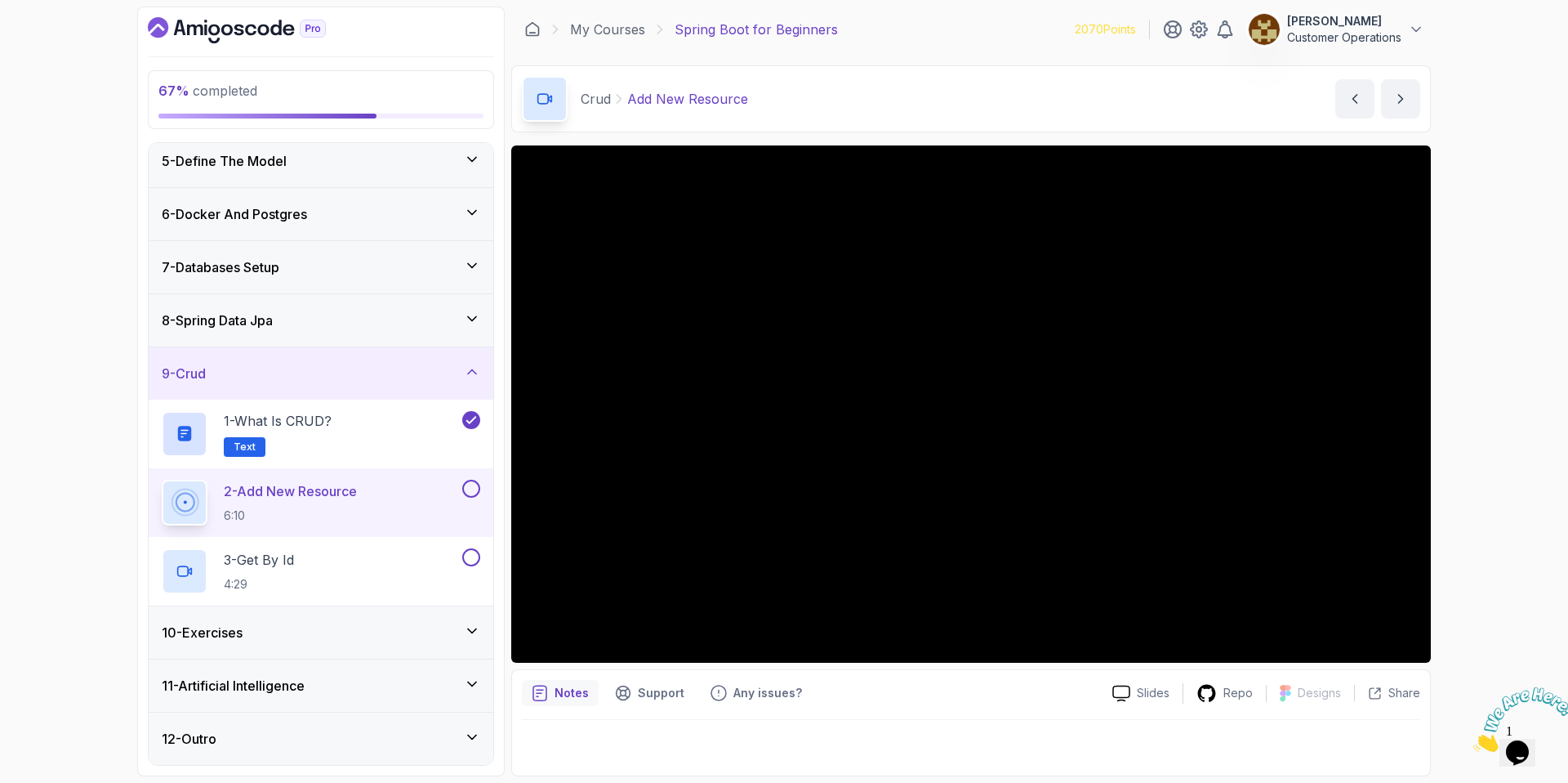
click at [1000, 103] on div "Crud Add New Resource Add New Resource by nelson" at bounding box center [970, 99] width 919 height 67
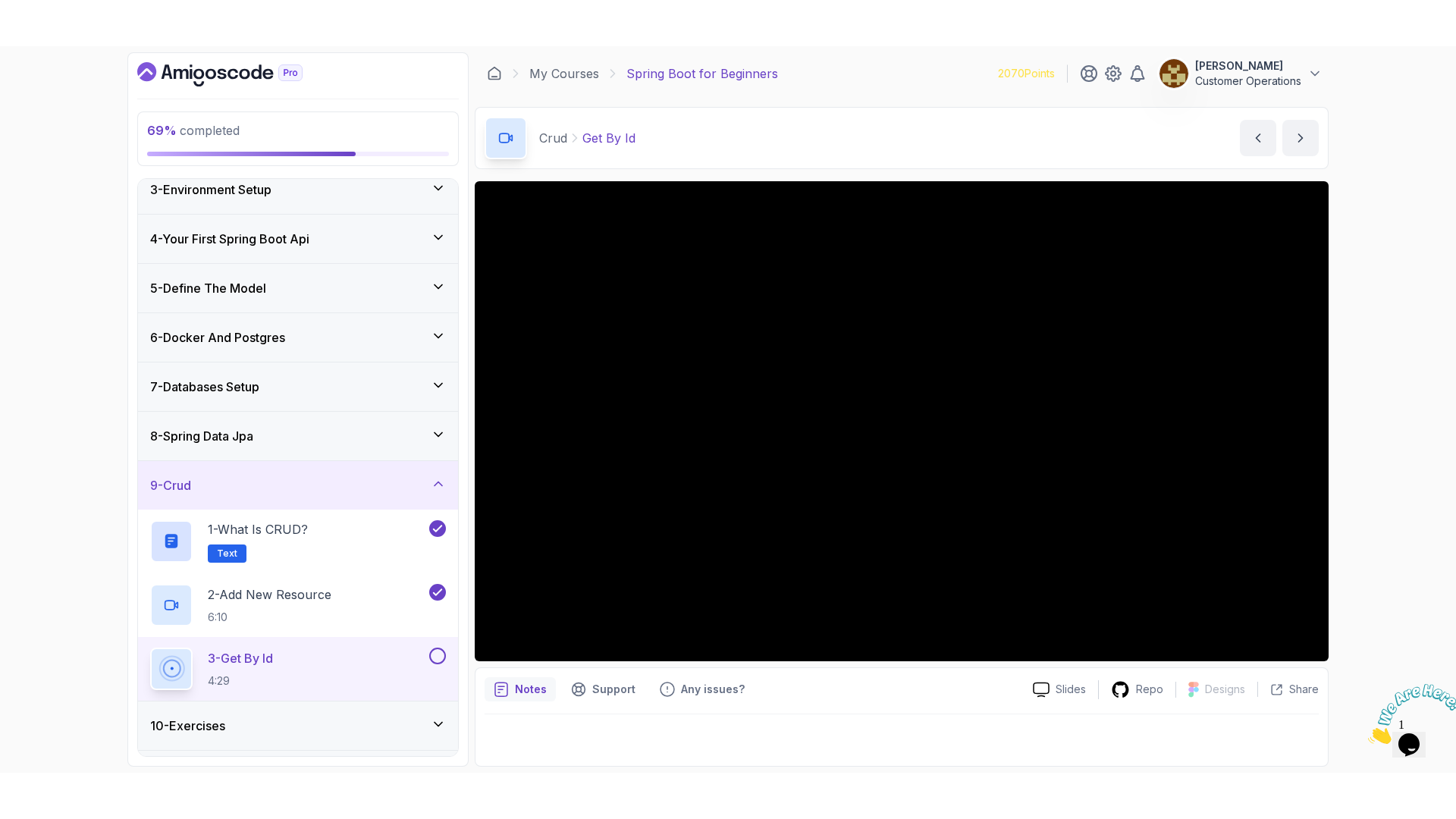
scroll to position [205, 0]
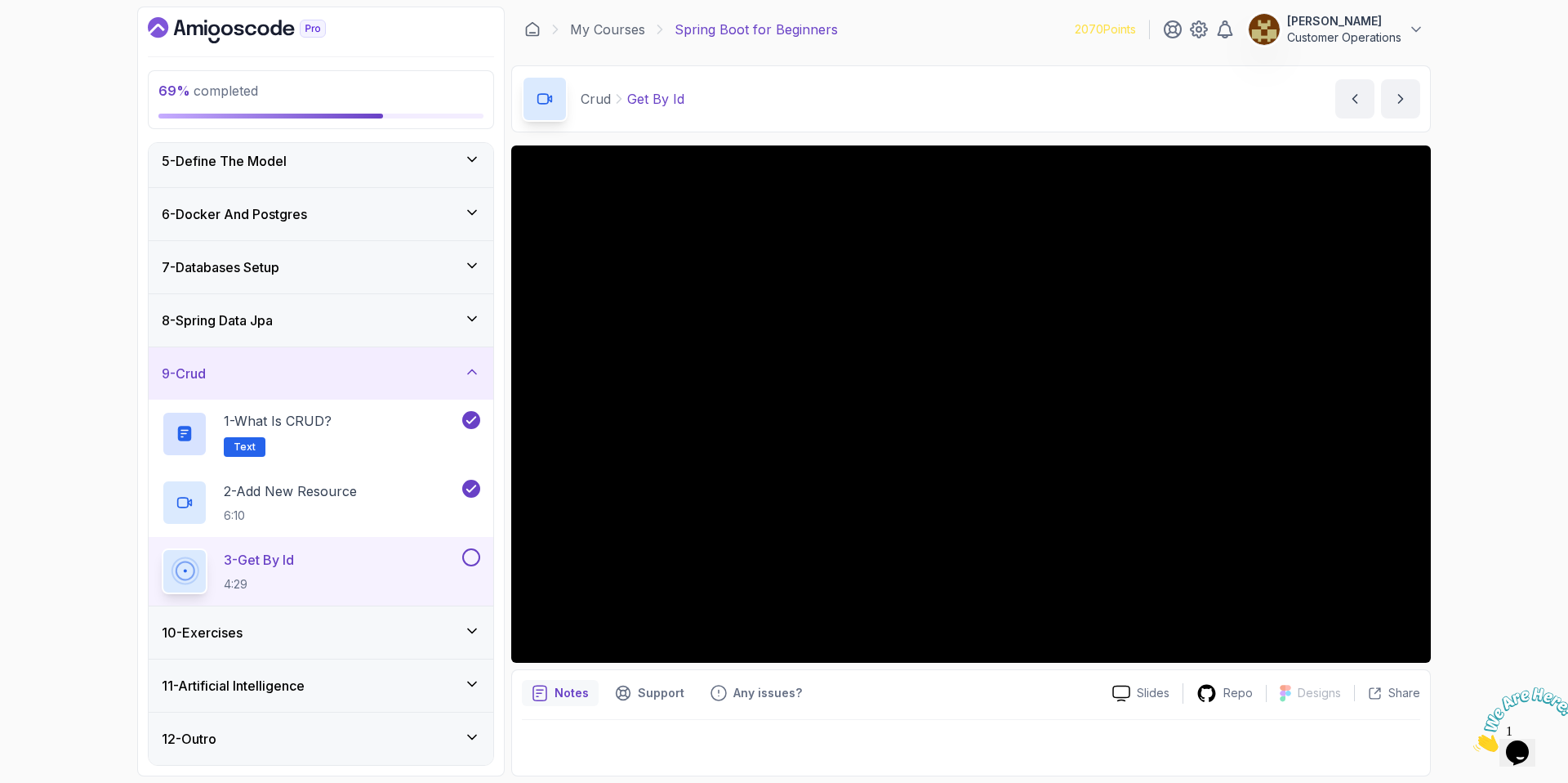
click at [505, 646] on div "69 % completed 1 - Intro 2 - Intro To Spring And Spring Boot 3 - Environment Se…" at bounding box center [784, 392] width 1293 height 770
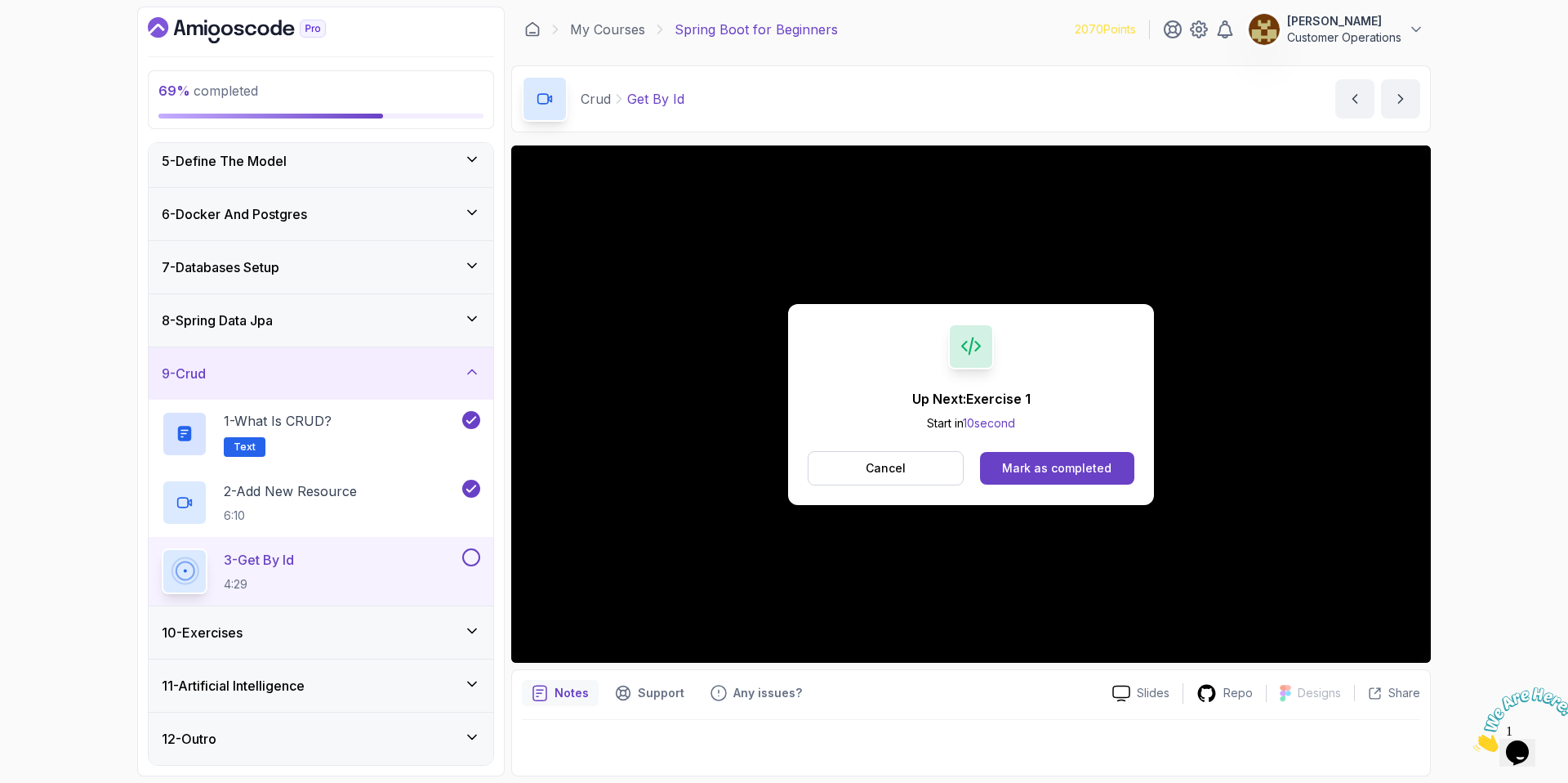
click at [543, 641] on div "Up Next: Exercise 1 Start in 10 second Cancel Mark as completed" at bounding box center [970, 404] width 919 height 517
click at [1087, 472] on div "Mark as completed" at bounding box center [1057, 468] width 109 height 17
